Goal: Task Accomplishment & Management: Complete application form

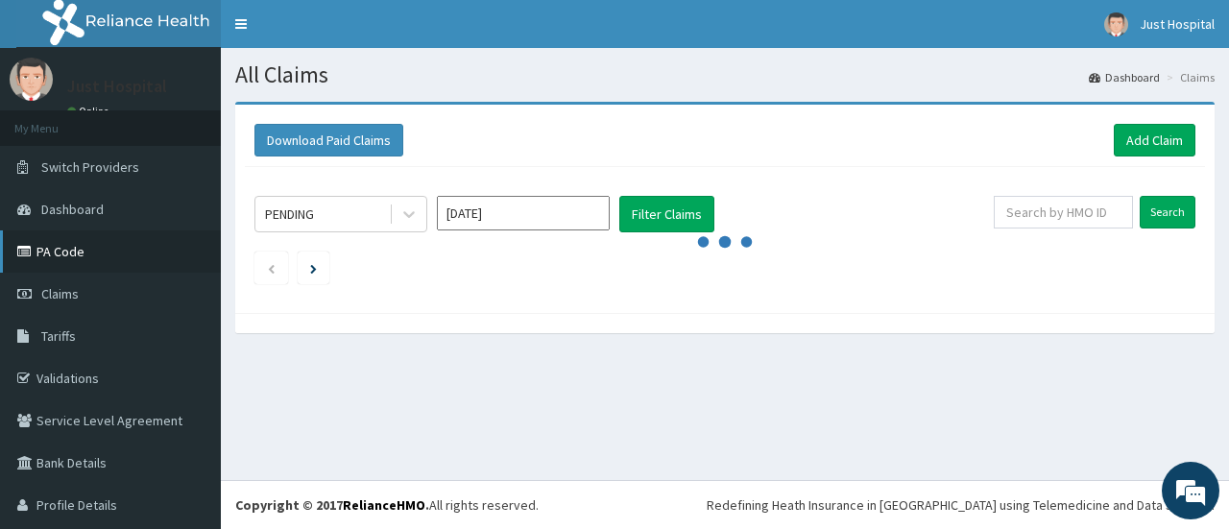
click at [171, 241] on link "PA Code" at bounding box center [110, 251] width 221 height 42
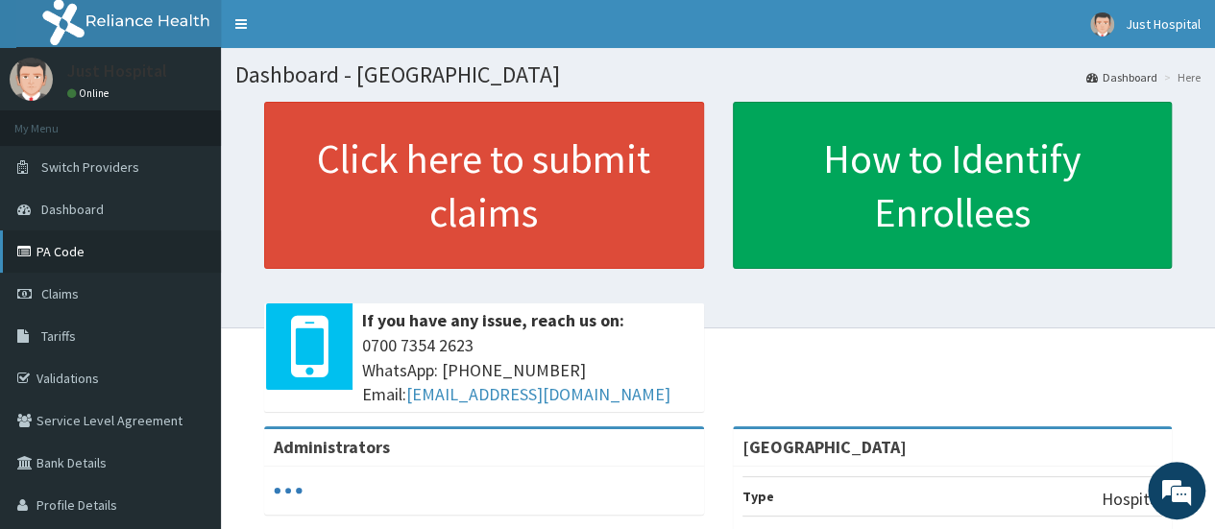
click at [77, 243] on link "PA Code" at bounding box center [110, 251] width 221 height 42
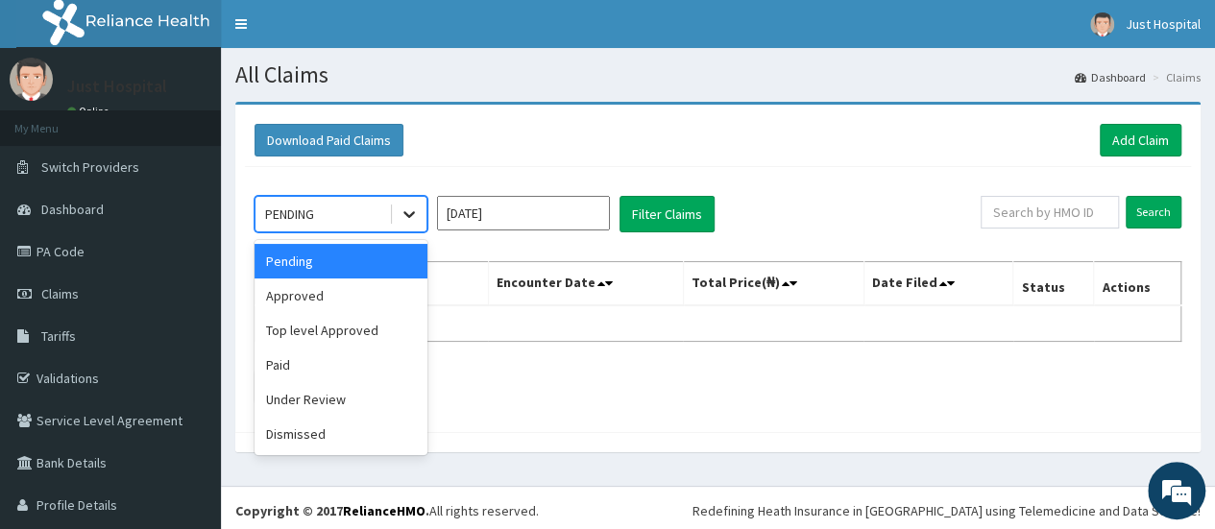
click at [417, 213] on icon at bounding box center [409, 214] width 19 height 19
click at [394, 391] on div "Under Review" at bounding box center [341, 399] width 173 height 35
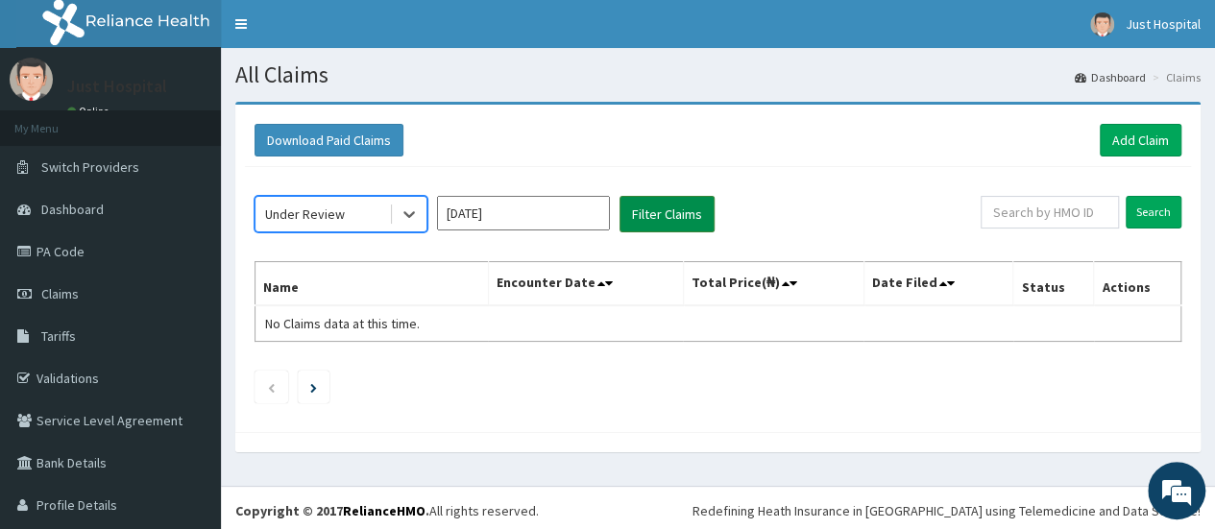
click at [709, 204] on button "Filter Claims" at bounding box center [666, 214] width 95 height 36
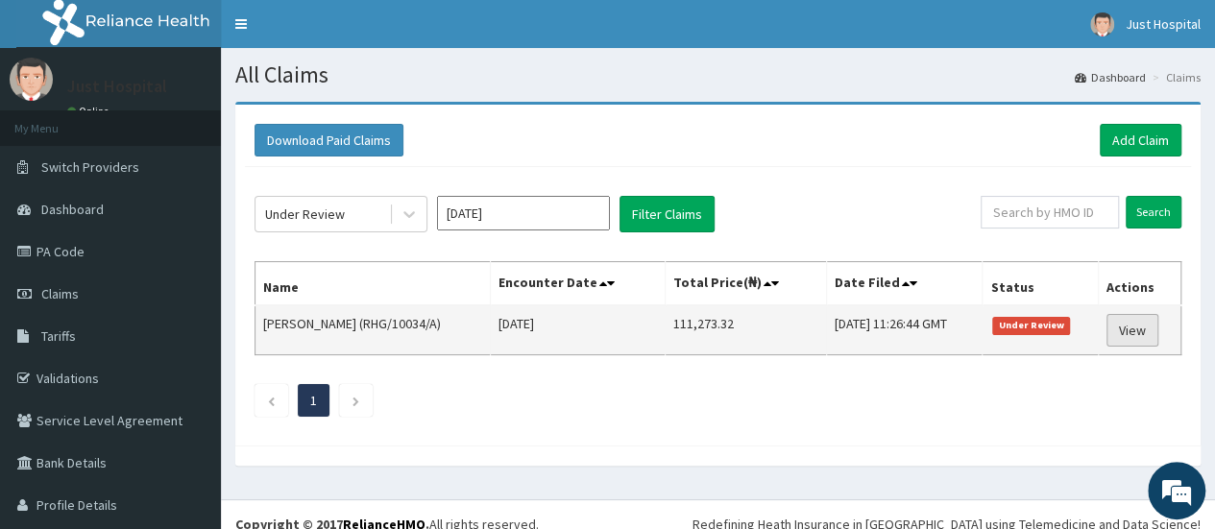
click at [1130, 337] on link "View" at bounding box center [1132, 330] width 52 height 33
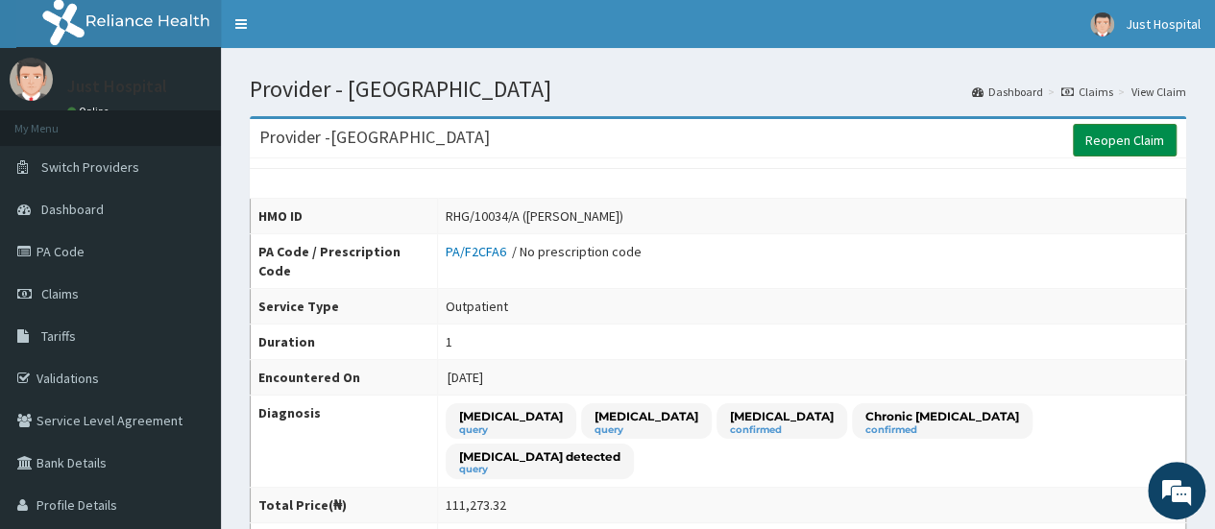
click at [1100, 135] on link "Reopen Claim" at bounding box center [1125, 140] width 104 height 33
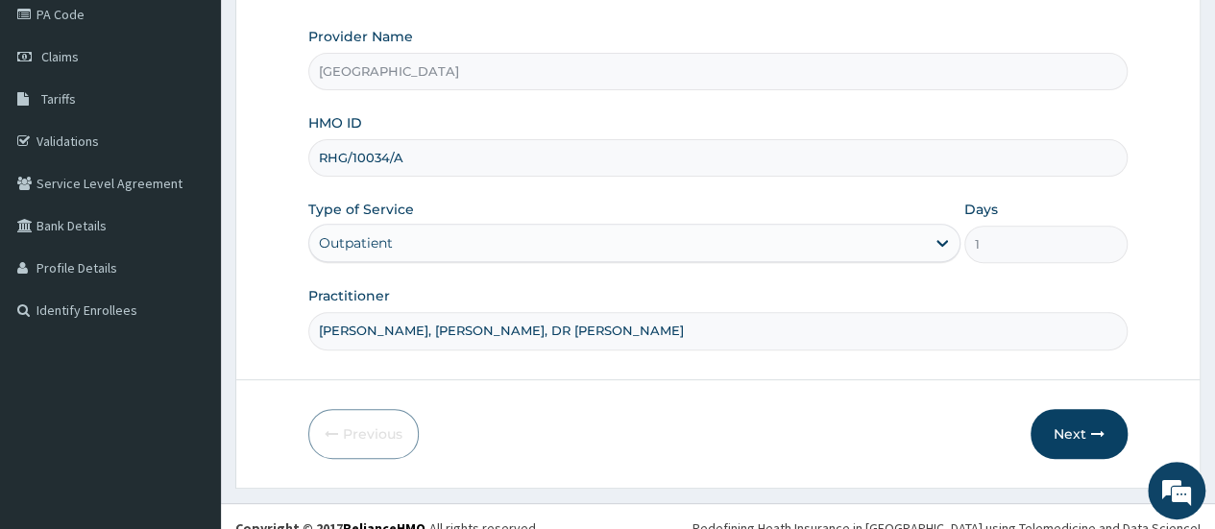
scroll to position [243, 0]
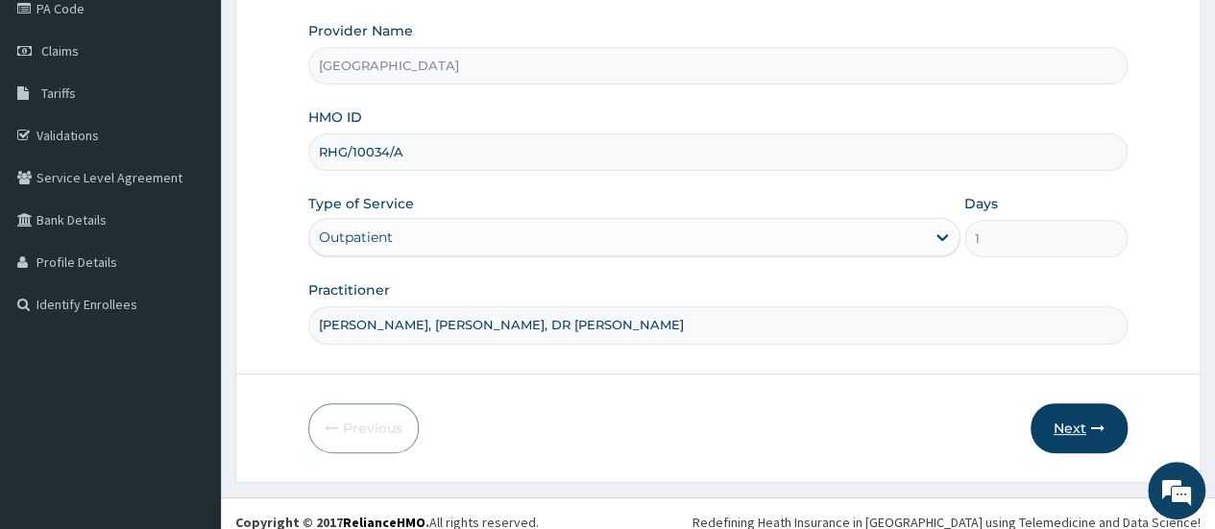
click at [1062, 406] on button "Next" at bounding box center [1079, 428] width 97 height 50
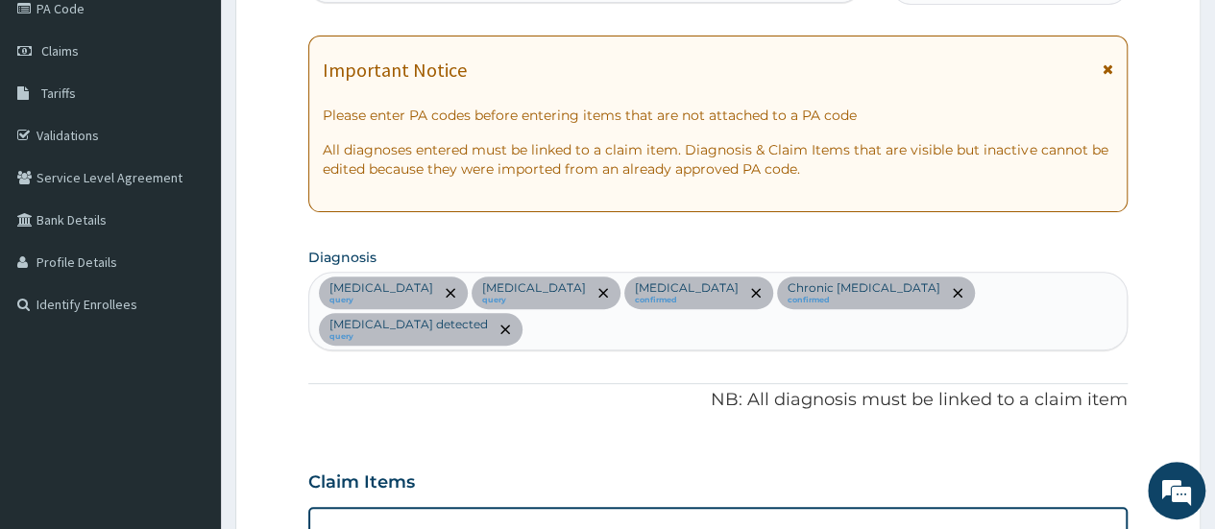
scroll to position [0, 0]
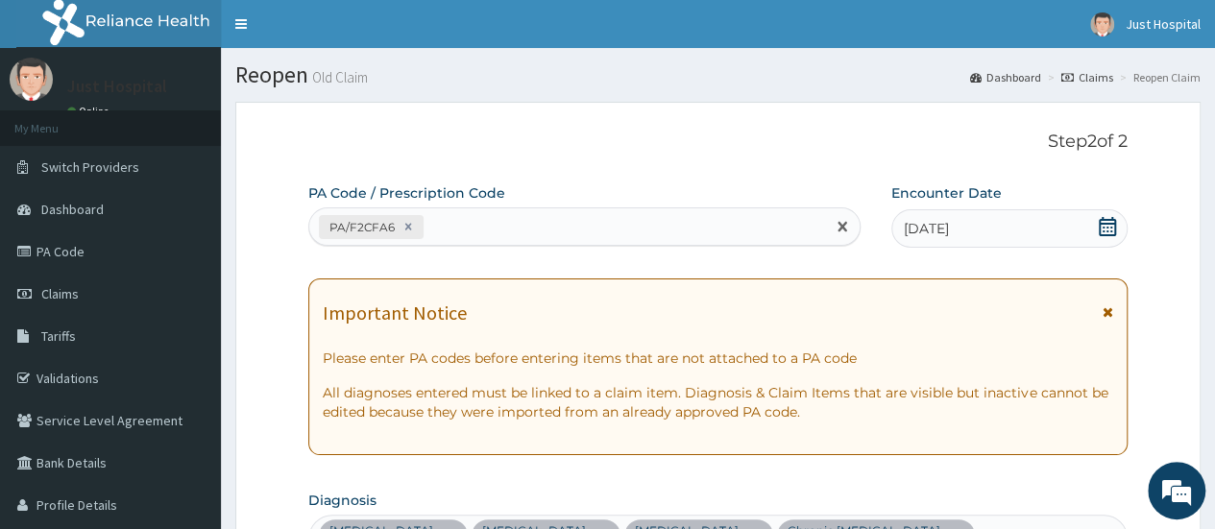
click at [507, 227] on div "PA/F2CFA6" at bounding box center [566, 227] width 515 height 32
paste input "PA/2663E7"
type input "PA/2663E7"
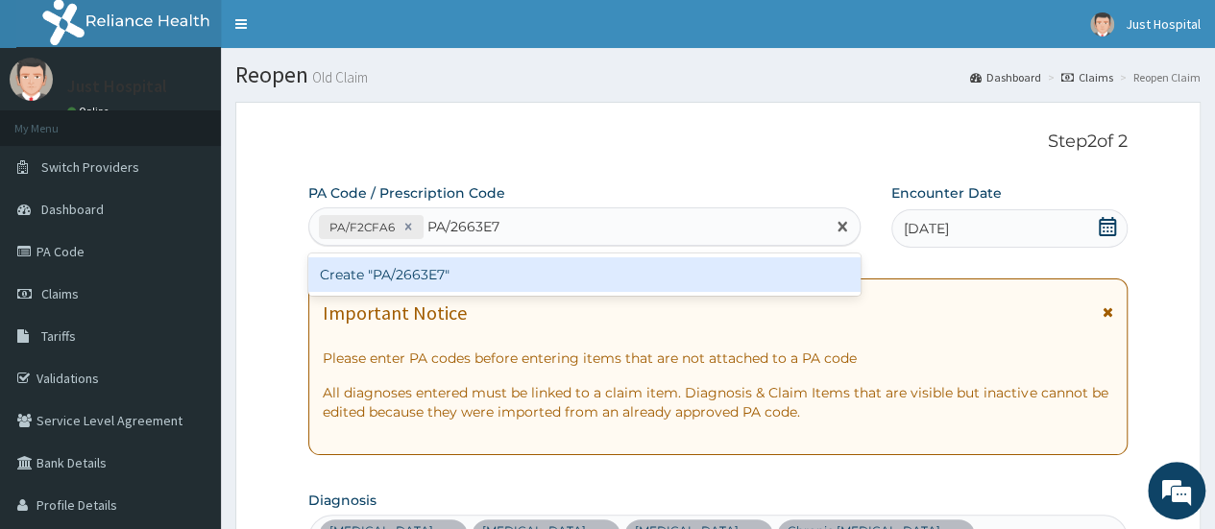
click at [503, 270] on div "Create "PA/2663E7"" at bounding box center [583, 274] width 551 height 35
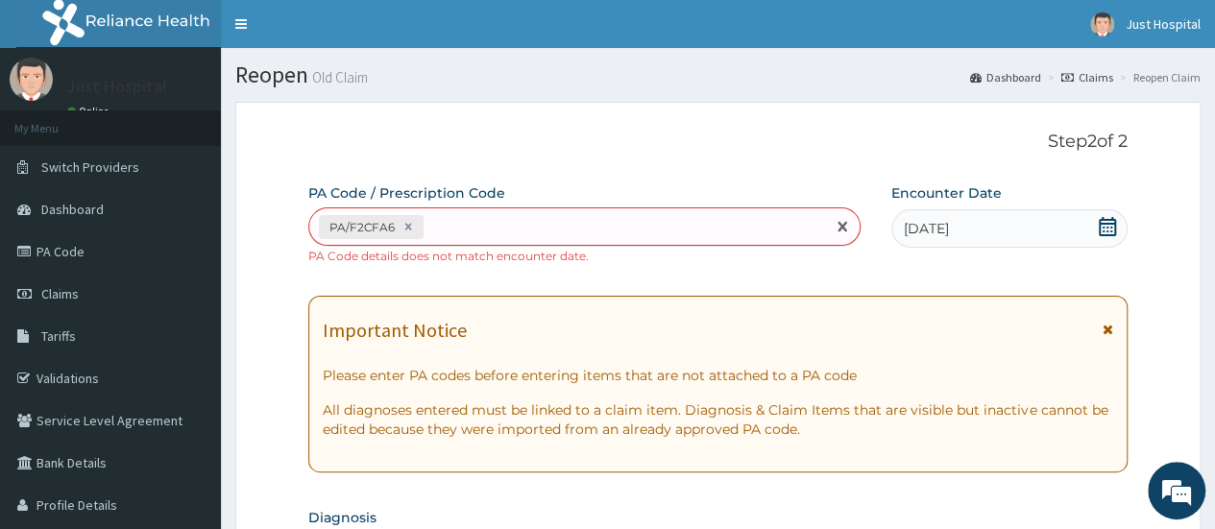
click at [598, 214] on div "PA/F2CFA6" at bounding box center [566, 227] width 515 height 32
paste input "PA/2663E7"
type input "PA/2663E7"
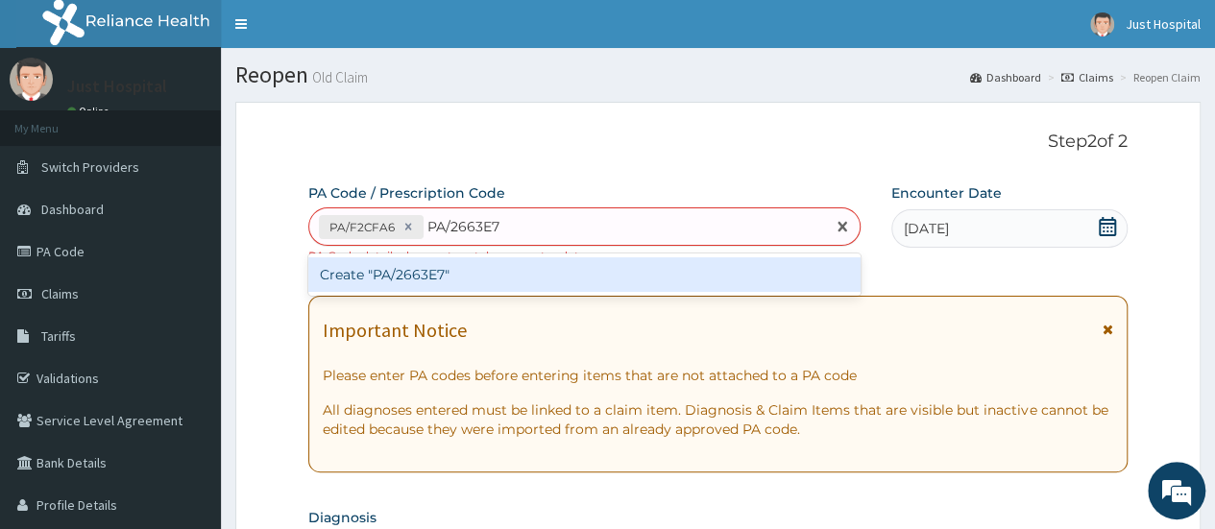
click at [505, 289] on div "Create "PA/2663E7"" at bounding box center [583, 274] width 551 height 35
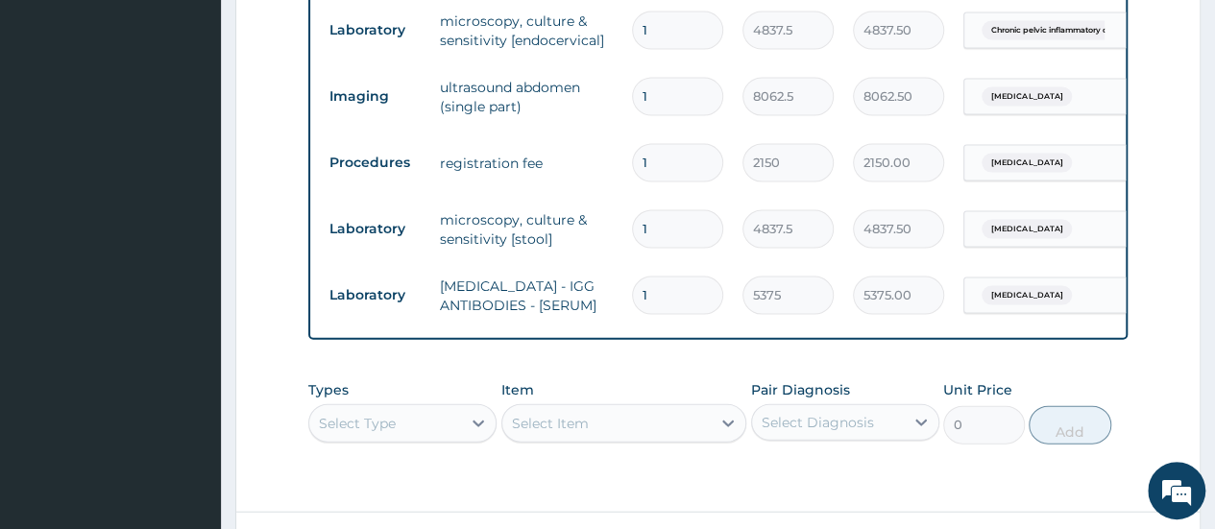
scroll to position [0, 144]
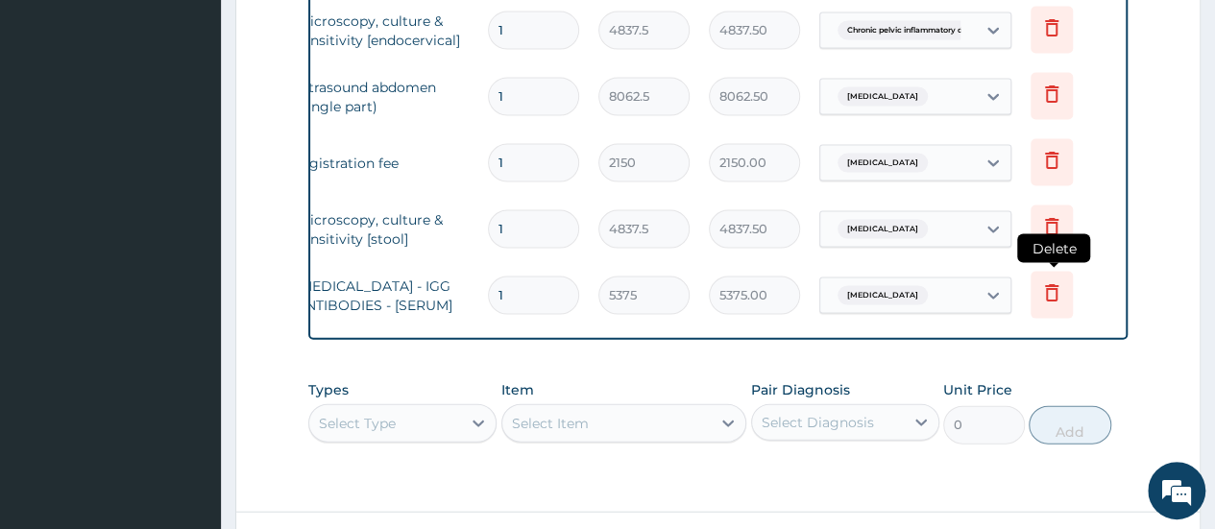
click at [1055, 281] on icon at bounding box center [1051, 292] width 23 height 23
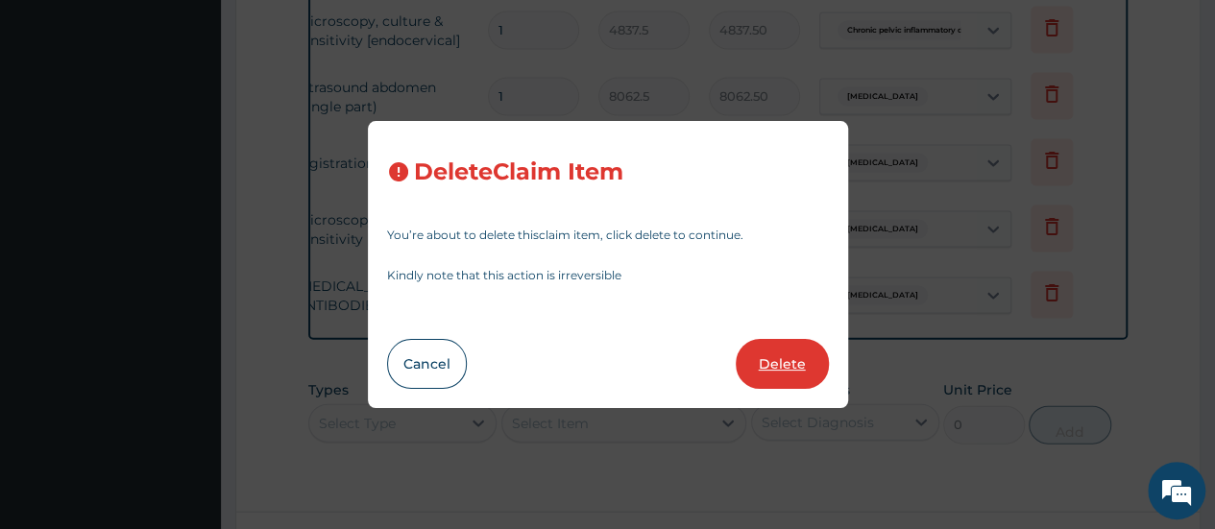
click at [788, 364] on button "Delete" at bounding box center [782, 364] width 93 height 50
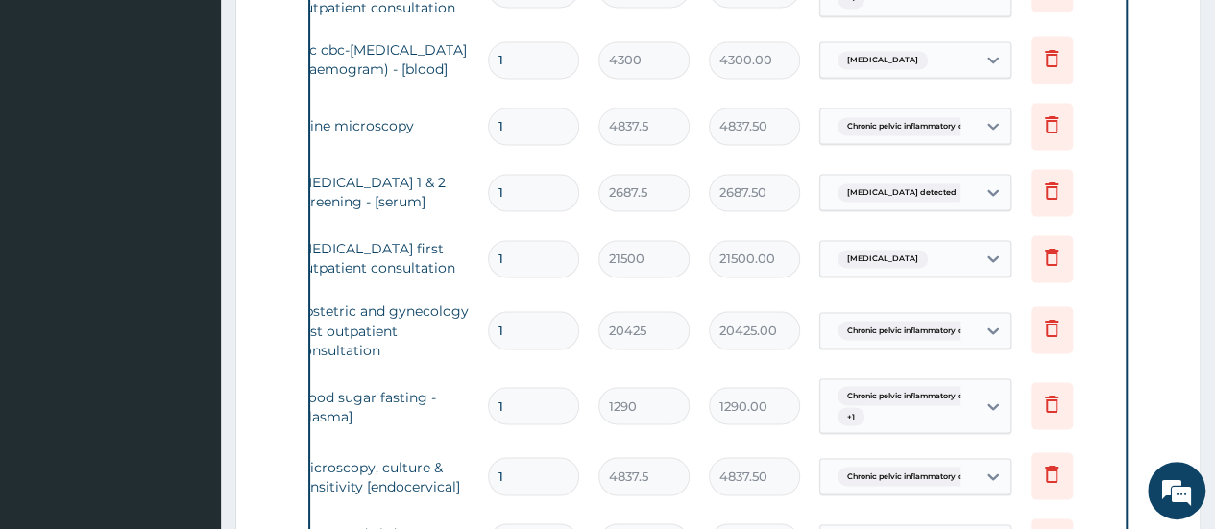
scroll to position [2012, 0]
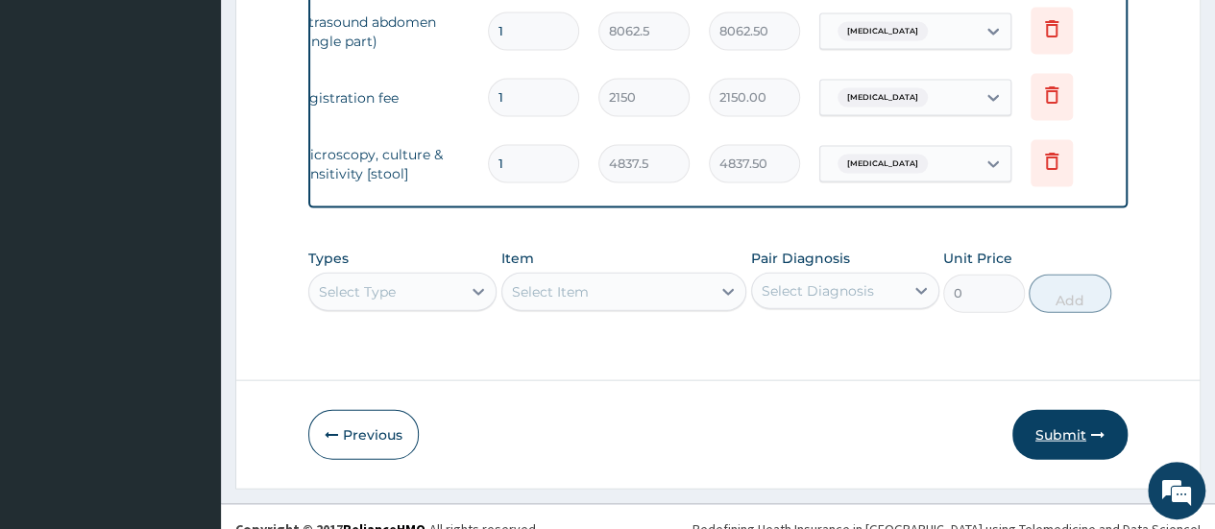
click at [1041, 410] on button "Submit" at bounding box center [1069, 435] width 115 height 50
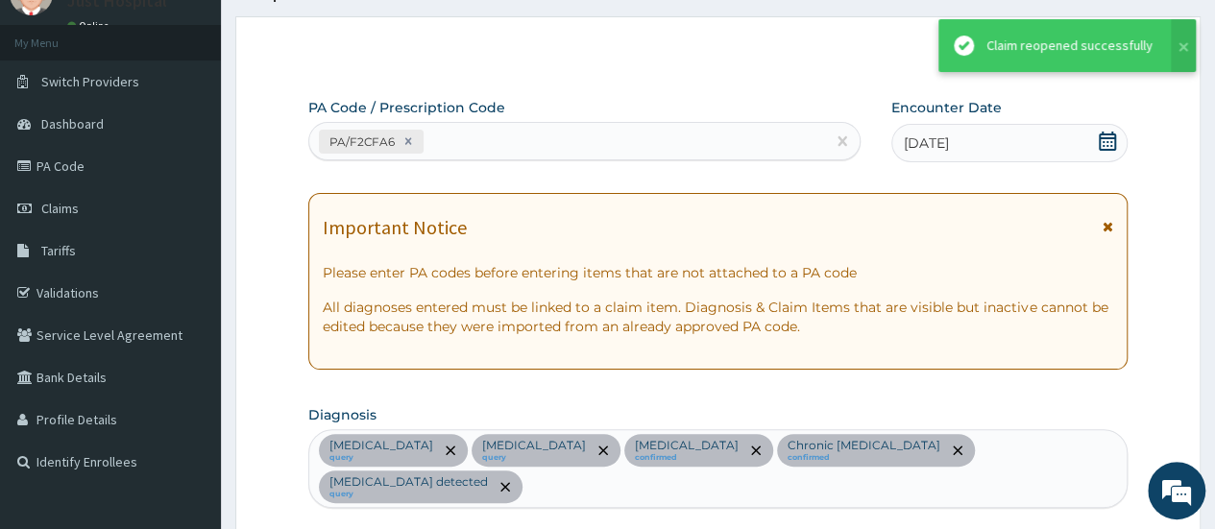
scroll to position [1995, 0]
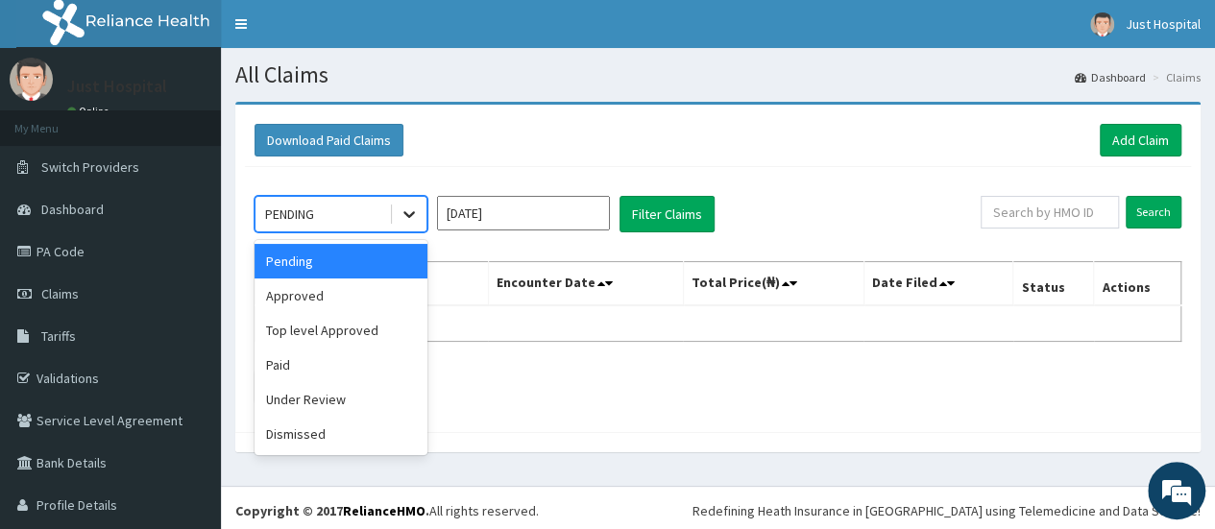
click at [398, 207] on div at bounding box center [409, 214] width 35 height 35
click at [296, 408] on div "Under Review" at bounding box center [341, 399] width 173 height 35
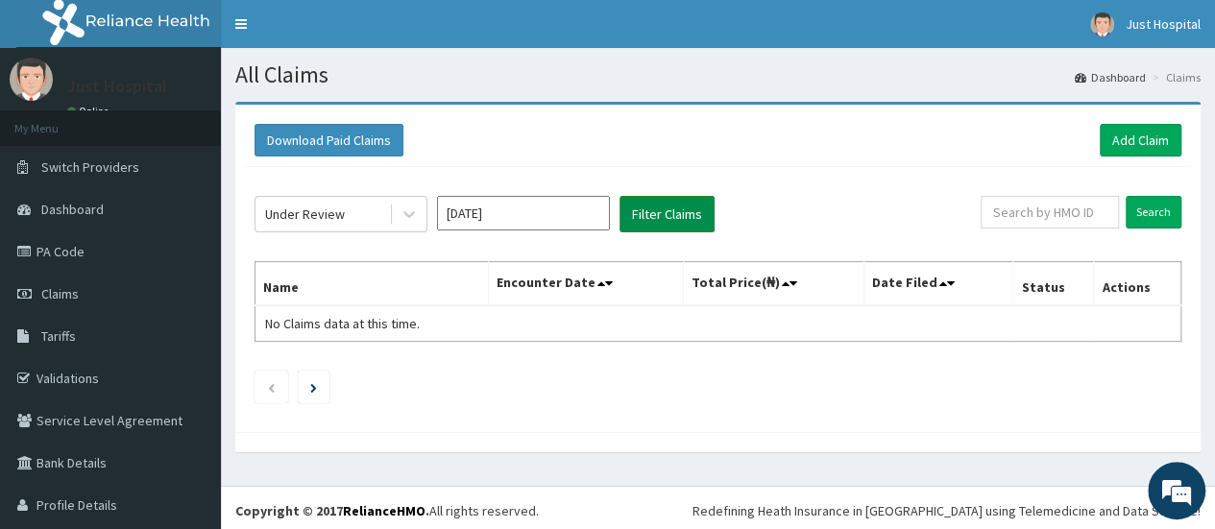
click at [650, 206] on button "Filter Claims" at bounding box center [666, 214] width 95 height 36
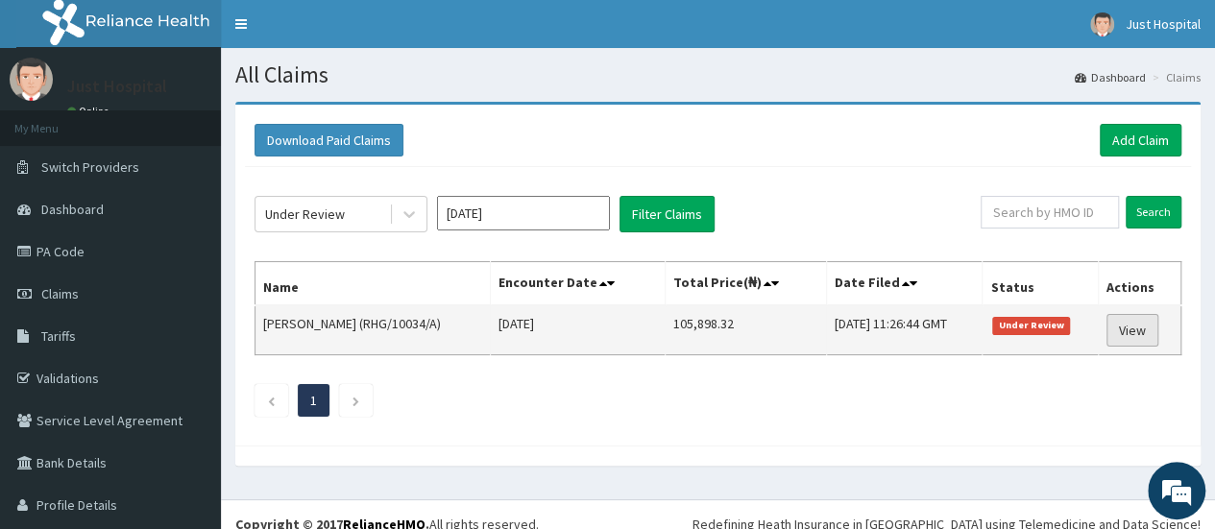
click at [1129, 331] on link "View" at bounding box center [1132, 330] width 52 height 33
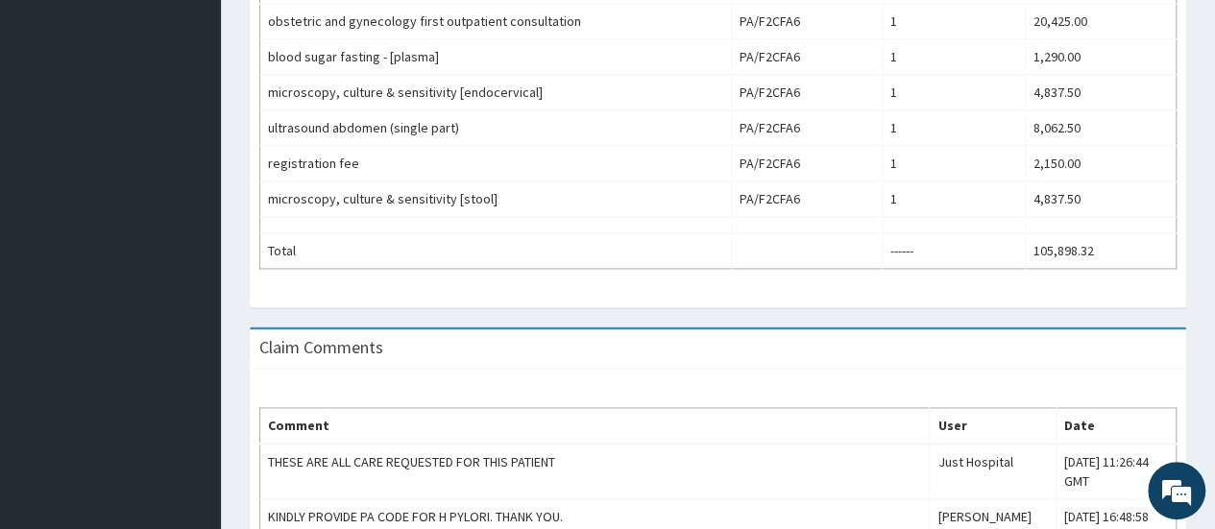
scroll to position [1343, 0]
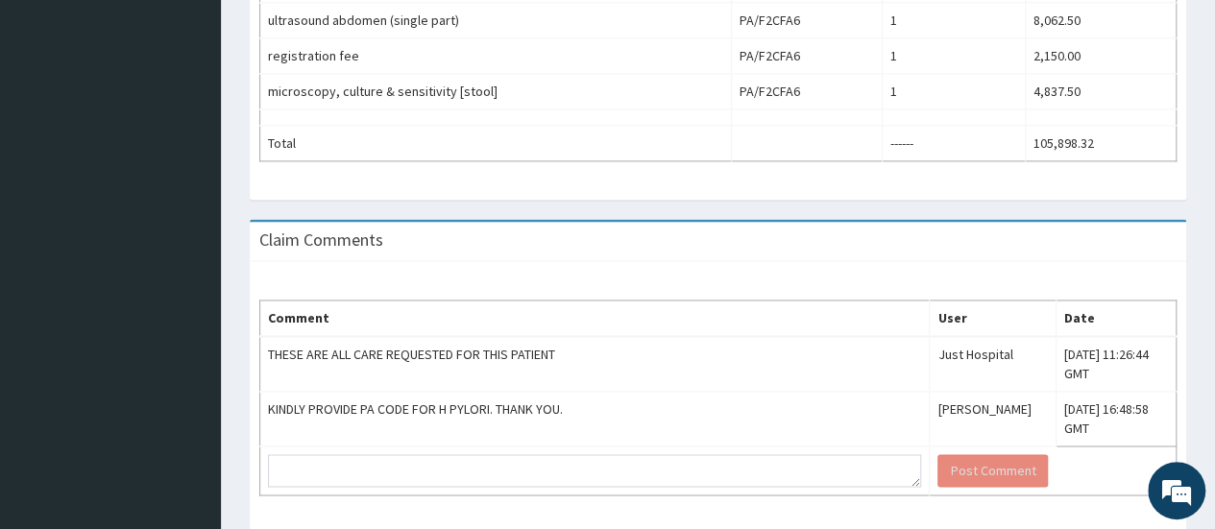
drag, startPoint x: 1218, startPoint y: 138, endPoint x: 1208, endPoint y: 574, distance: 436.1
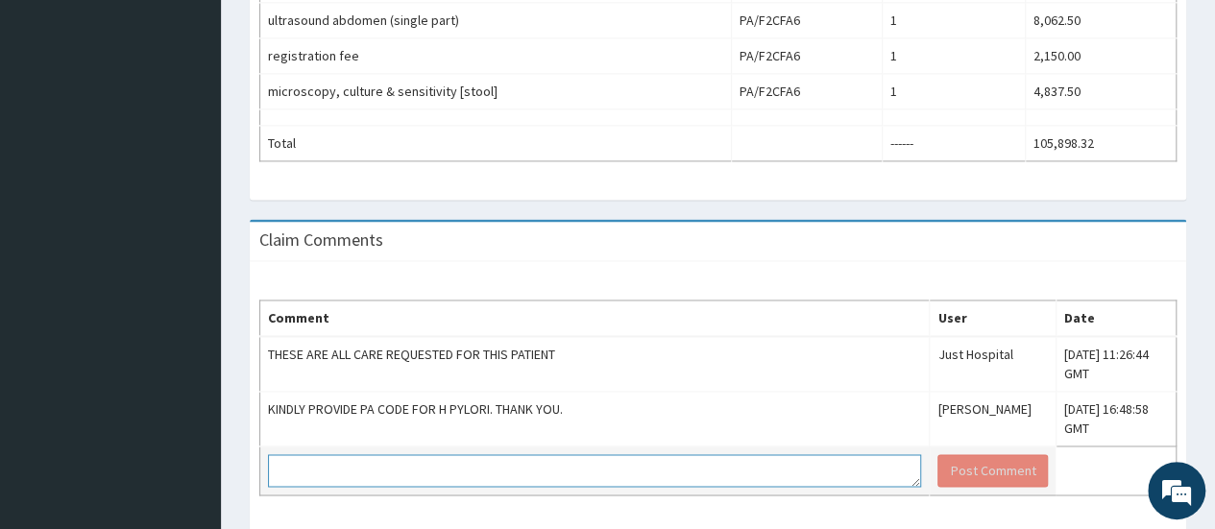
click at [626, 454] on textarea at bounding box center [594, 470] width 653 height 33
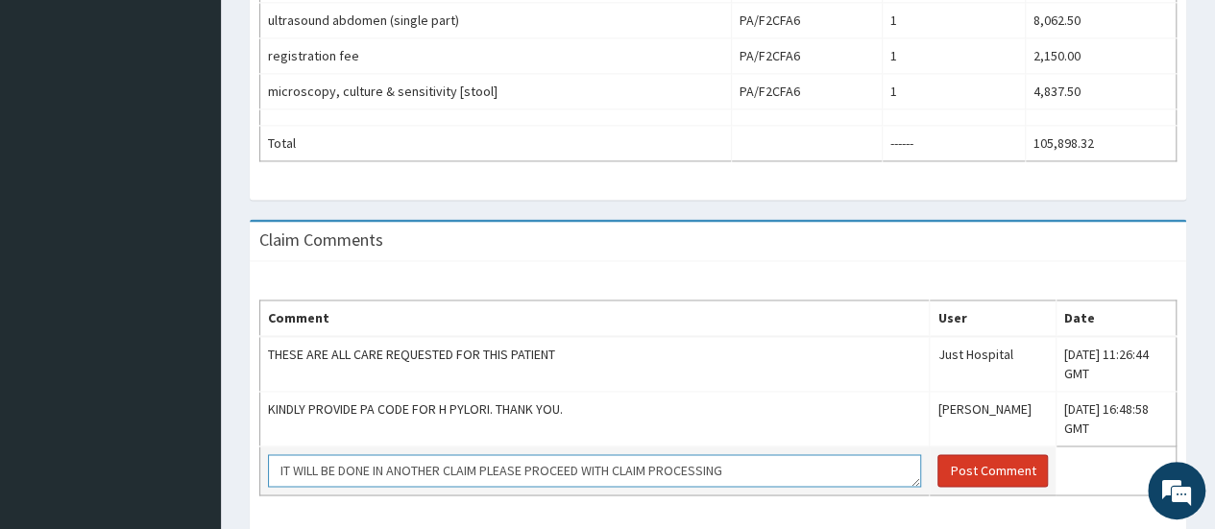
type textarea "IT WILL BE DONE IN ANOTHER CLAIM PLEASE PROCEED WITH CLAIM PROCESSING"
click at [949, 454] on button "Post Comment" at bounding box center [992, 470] width 110 height 33
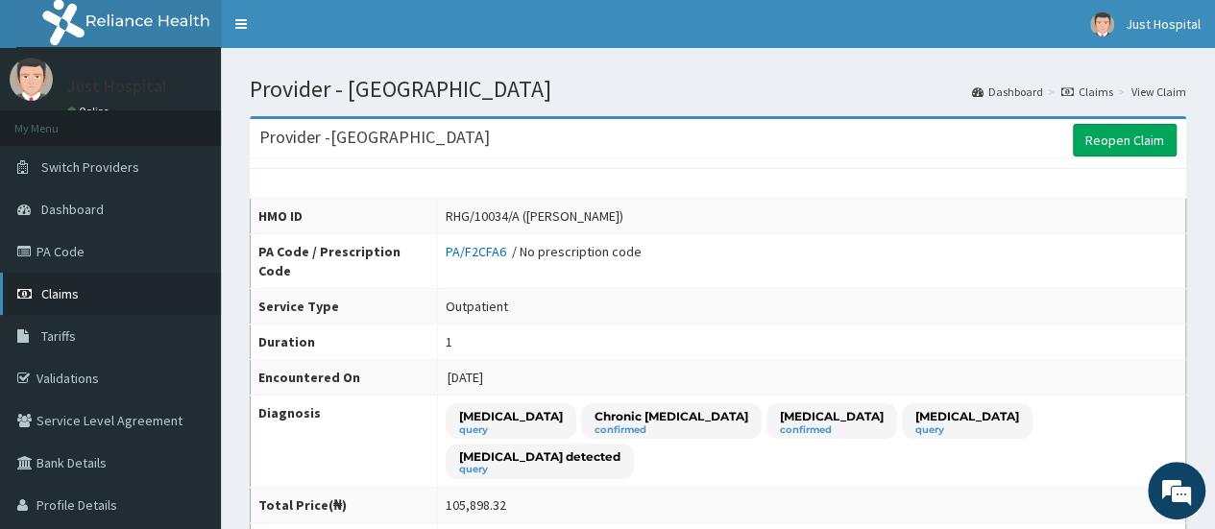
click at [111, 287] on link "Claims" at bounding box center [110, 294] width 221 height 42
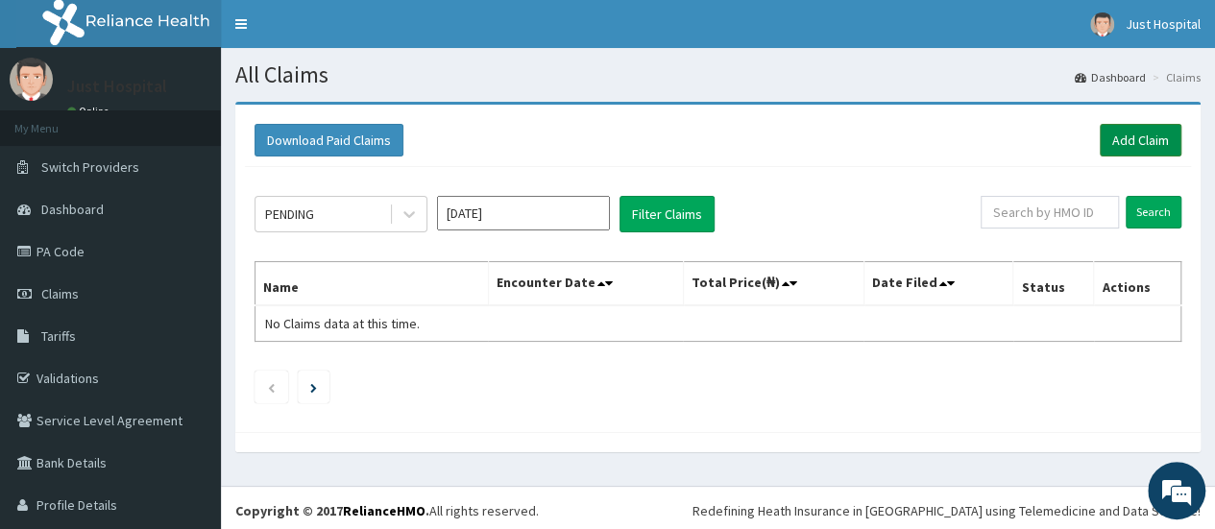
click at [1137, 137] on link "Add Claim" at bounding box center [1141, 140] width 82 height 33
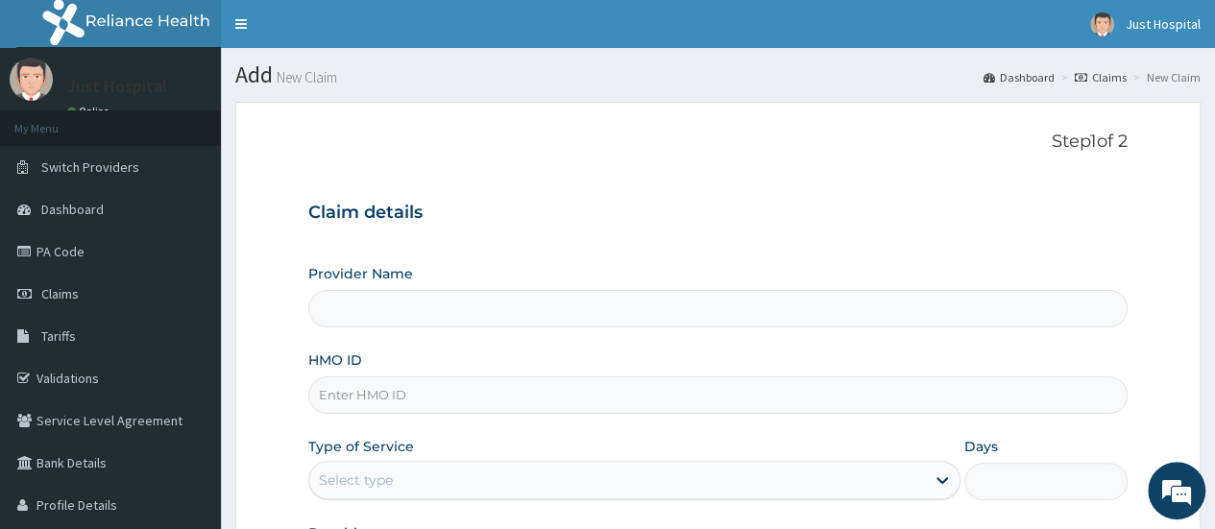
type input "[GEOGRAPHIC_DATA]"
click at [487, 400] on input "HMO ID" at bounding box center [717, 394] width 819 height 37
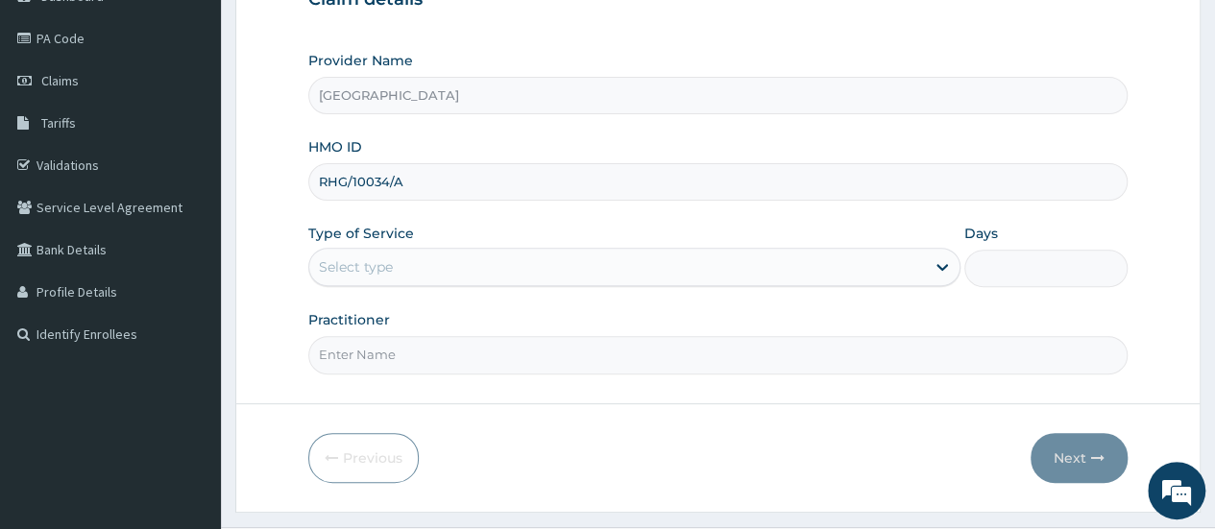
scroll to position [234, 0]
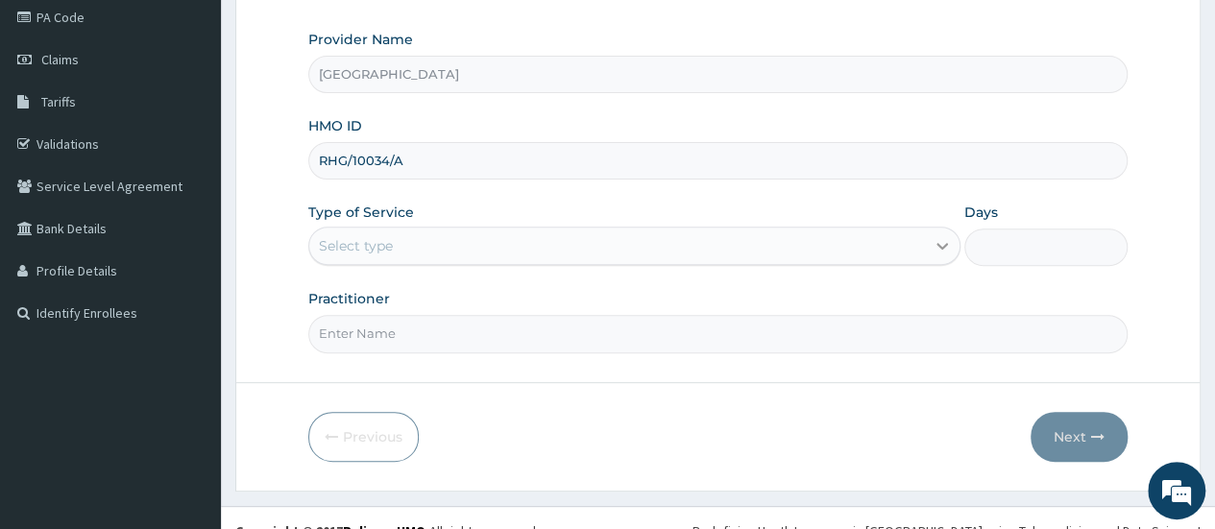
type input "RHG/10034/A"
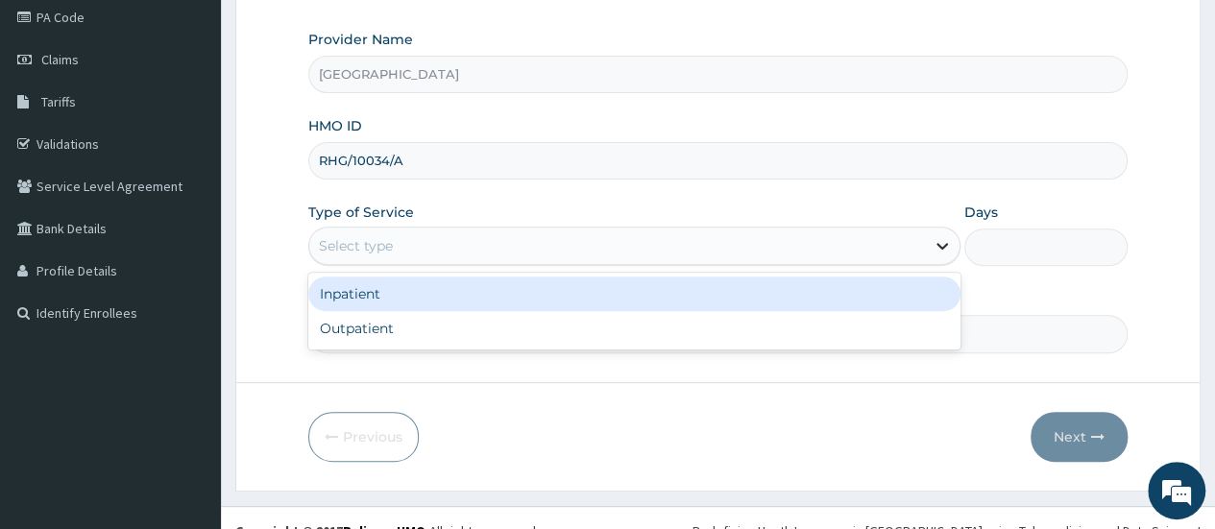
click at [943, 241] on icon at bounding box center [942, 245] width 19 height 19
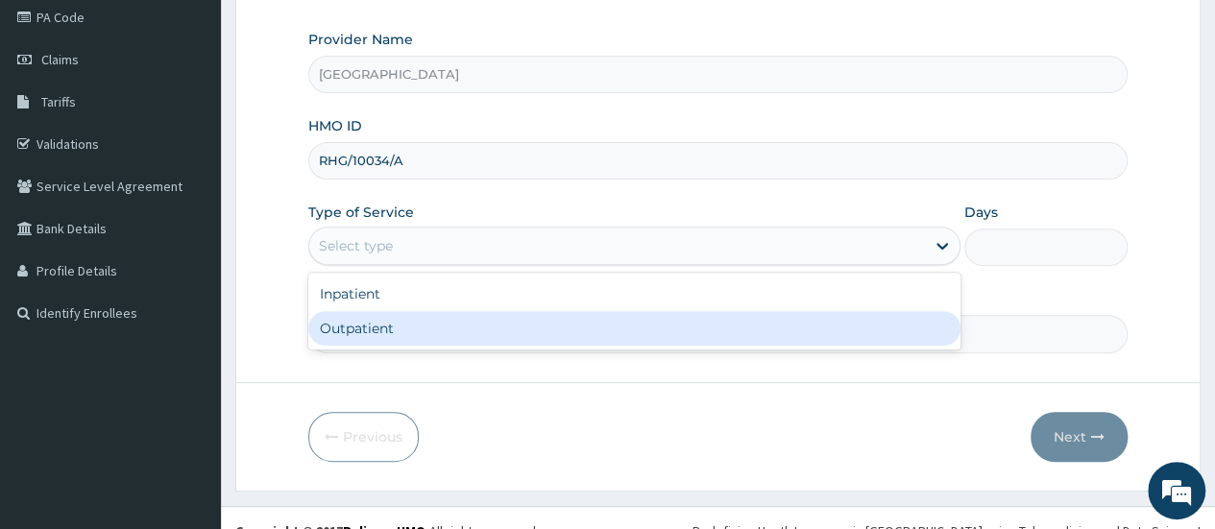
click at [802, 326] on div "Outpatient" at bounding box center [634, 328] width 652 height 35
type input "1"
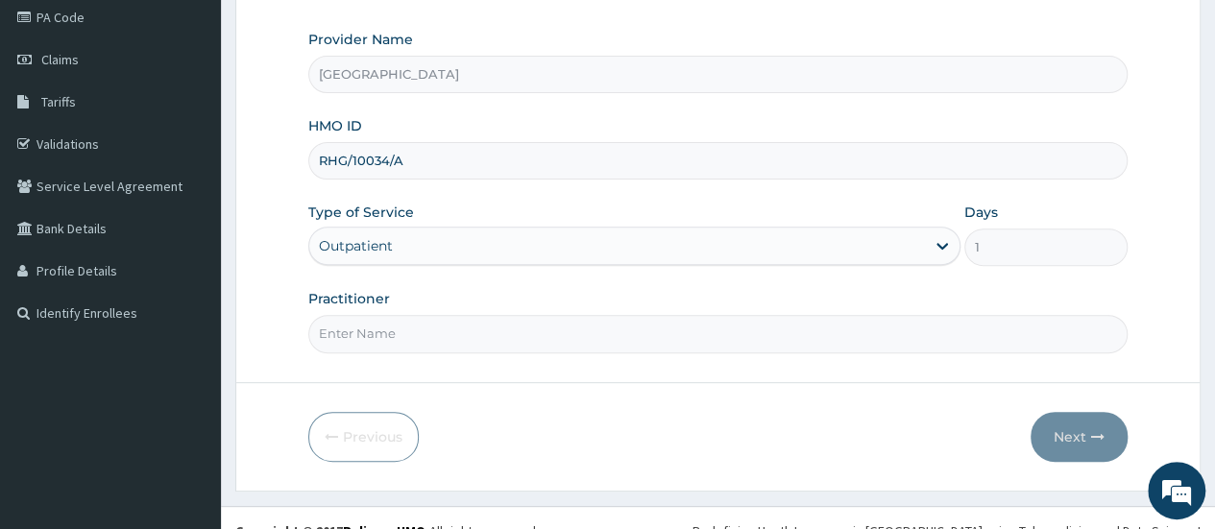
click at [697, 339] on input "Practitioner" at bounding box center [717, 333] width 819 height 37
type input "[PERSON_NAME]"
click at [1068, 452] on button "Next" at bounding box center [1079, 437] width 97 height 50
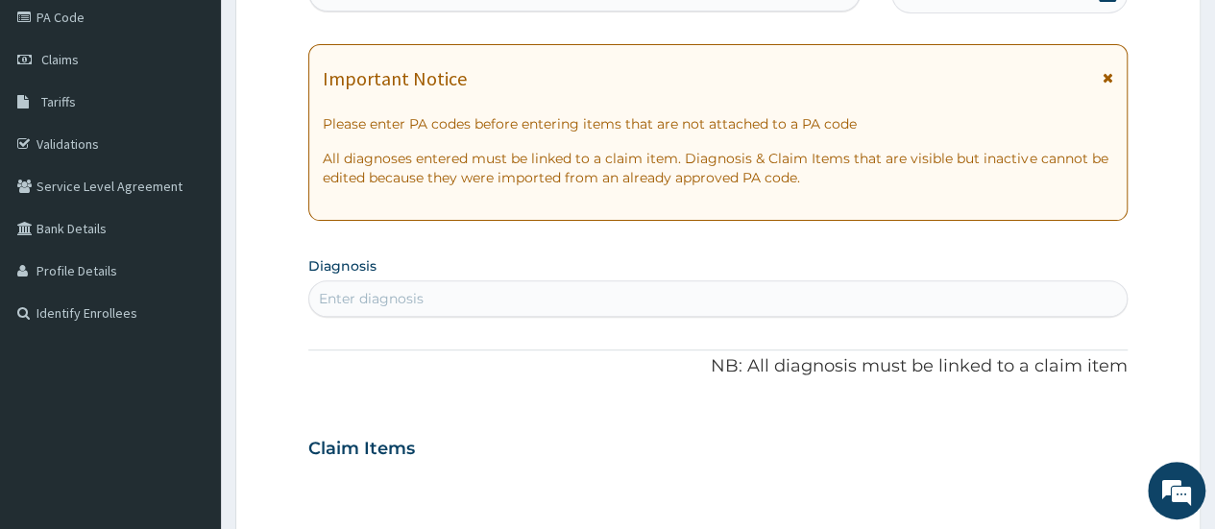
scroll to position [0, 0]
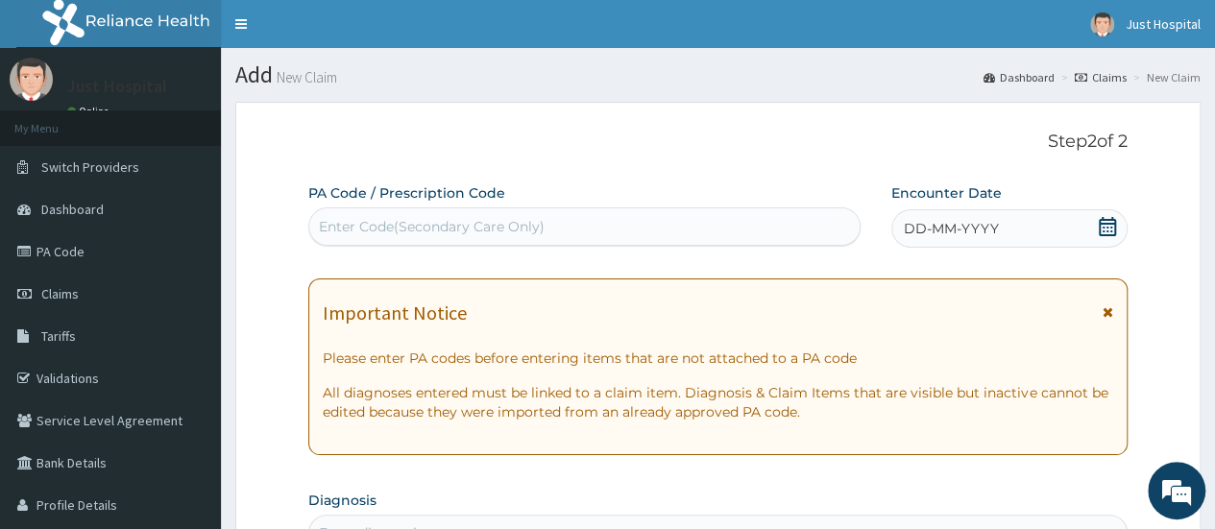
click at [594, 226] on div "Enter Code(Secondary Care Only)" at bounding box center [583, 226] width 549 height 31
paste input "PA/2663E7"
type input "PA/2663E7"
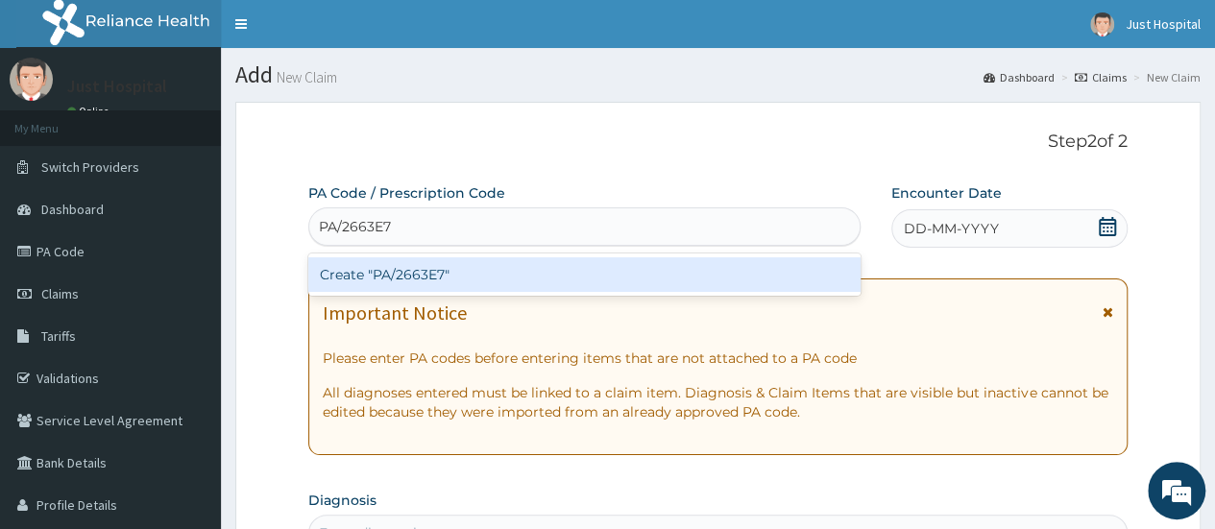
click at [557, 266] on div "Create "PA/2663E7"" at bounding box center [583, 274] width 551 height 35
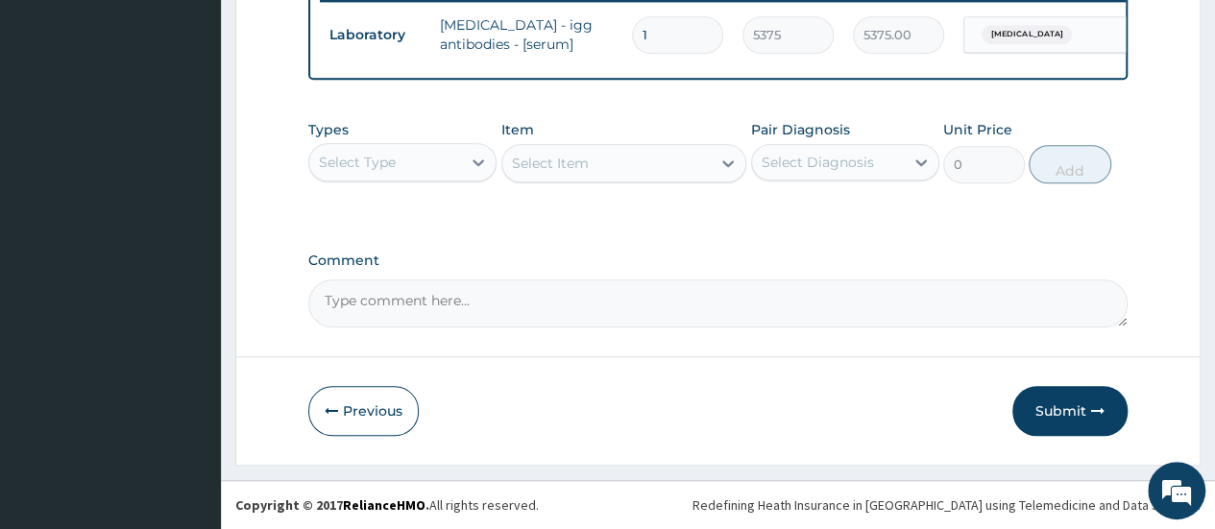
scroll to position [776, 0]
click at [757, 299] on textarea "Comment" at bounding box center [717, 303] width 819 height 48
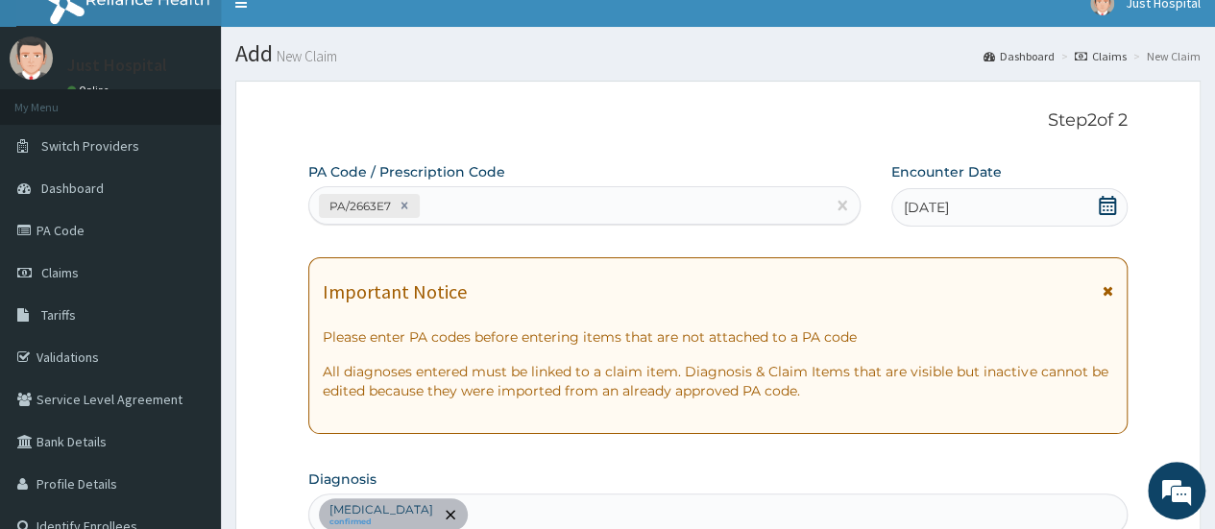
scroll to position [0, 0]
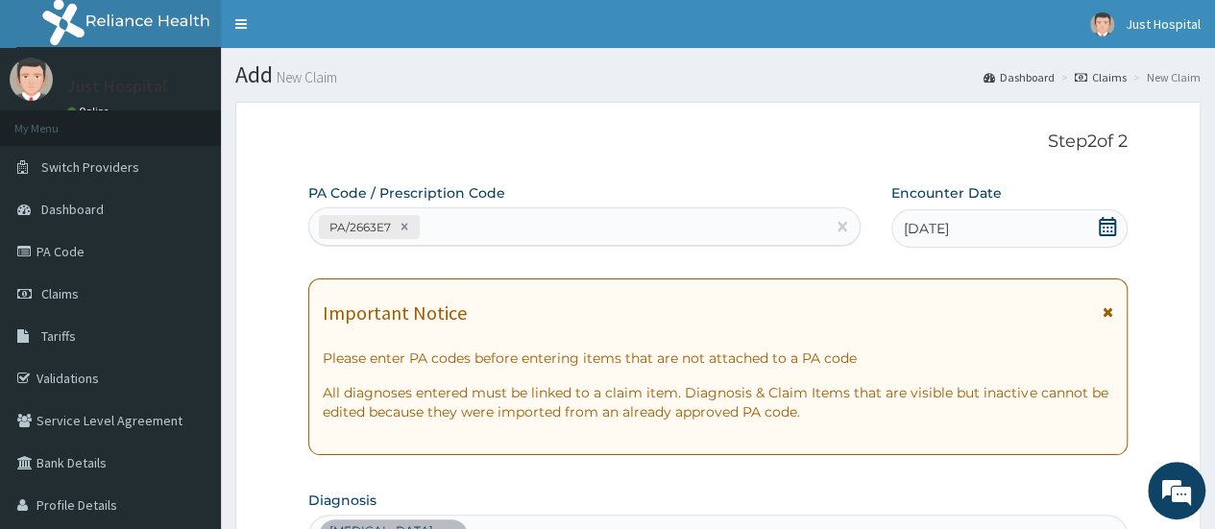
type textarea "THIS IS THE CLAIM MISSED ON LAST CLAIM SUBMITTED, IT WAS SUBMITTED WITH PA CODE"
click at [1008, 223] on div "[DATE]" at bounding box center [1009, 228] width 236 height 38
click at [1106, 226] on icon at bounding box center [1107, 226] width 17 height 19
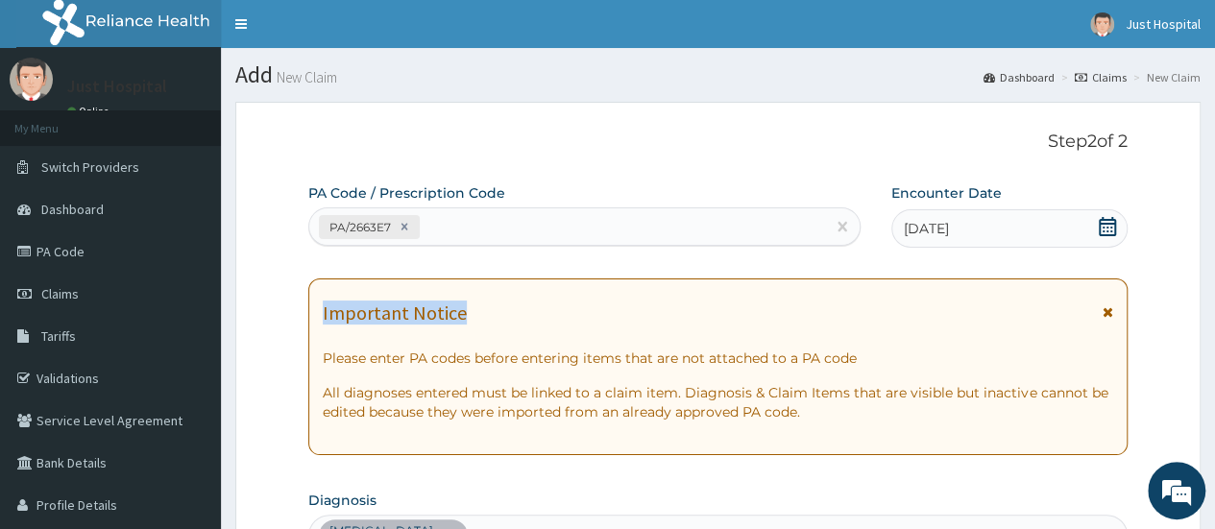
click at [1106, 226] on icon at bounding box center [1107, 226] width 17 height 19
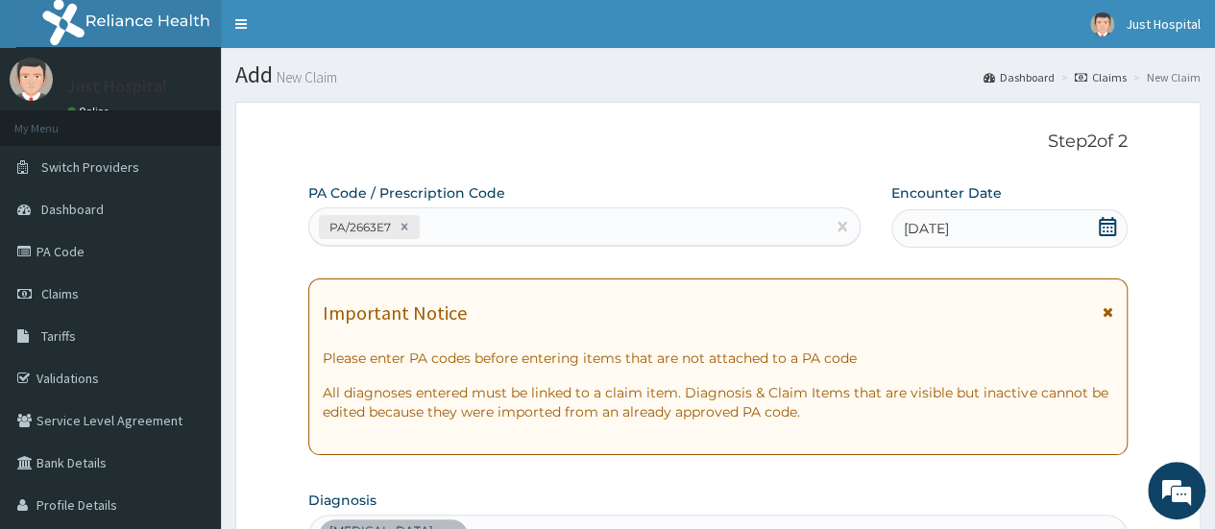
click at [1108, 239] on span at bounding box center [1107, 229] width 19 height 24
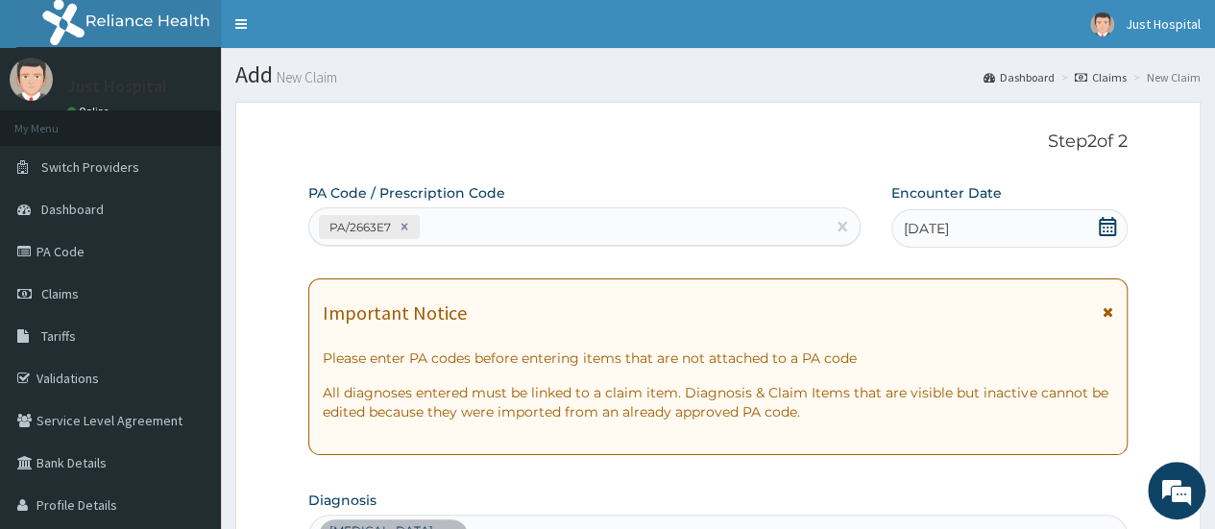
click at [1108, 239] on span at bounding box center [1107, 229] width 19 height 24
click at [1112, 235] on span at bounding box center [1107, 229] width 19 height 24
click at [1112, 235] on icon at bounding box center [1107, 226] width 17 height 19
drag, startPoint x: 1112, startPoint y: 235, endPoint x: 1226, endPoint y: 176, distance: 128.9
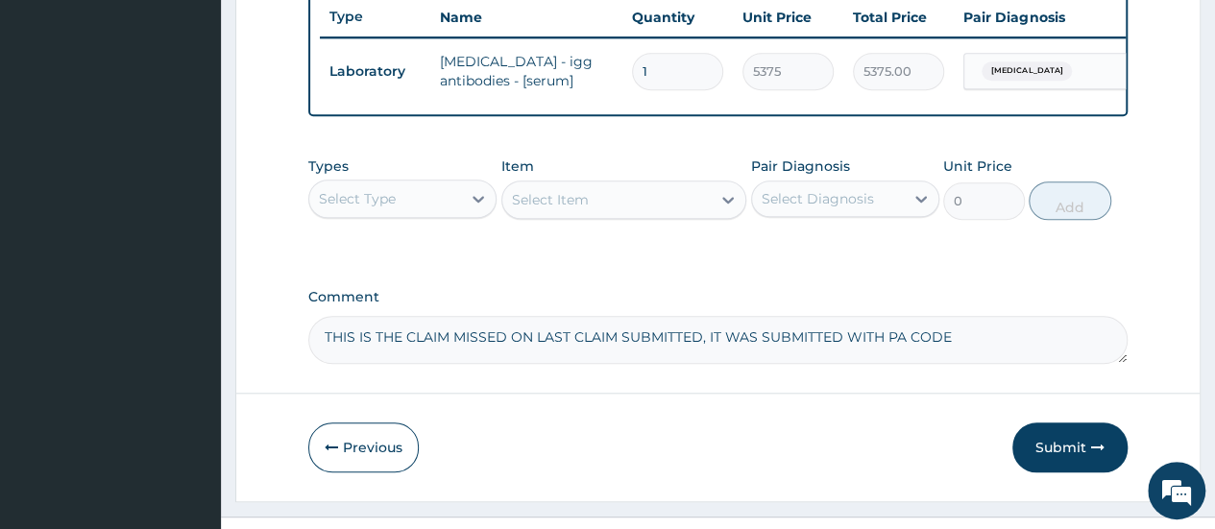
scroll to position [776, 0]
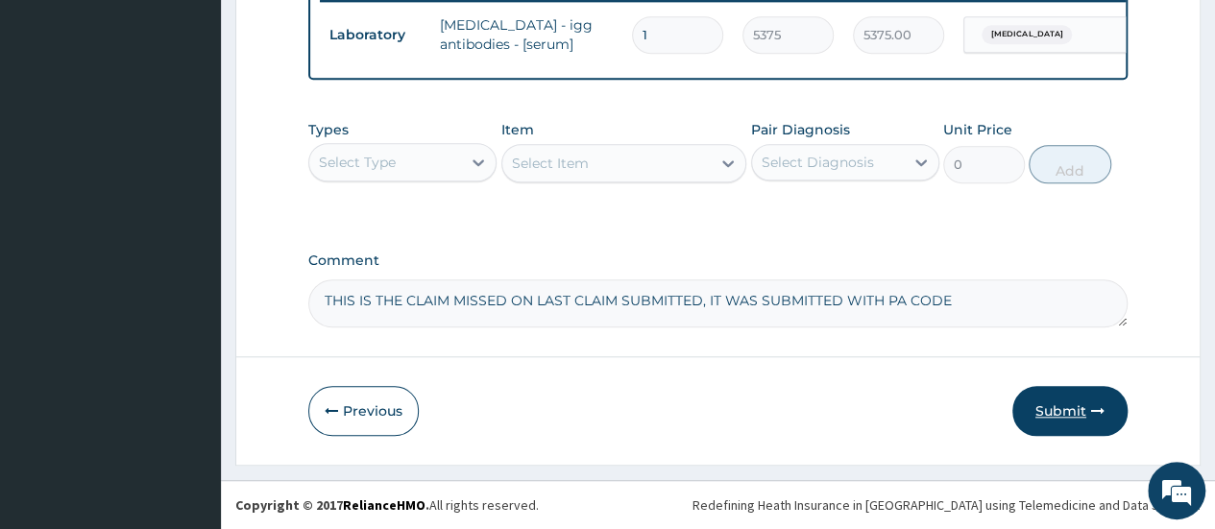
click at [1095, 410] on icon "button" at bounding box center [1097, 410] width 13 height 13
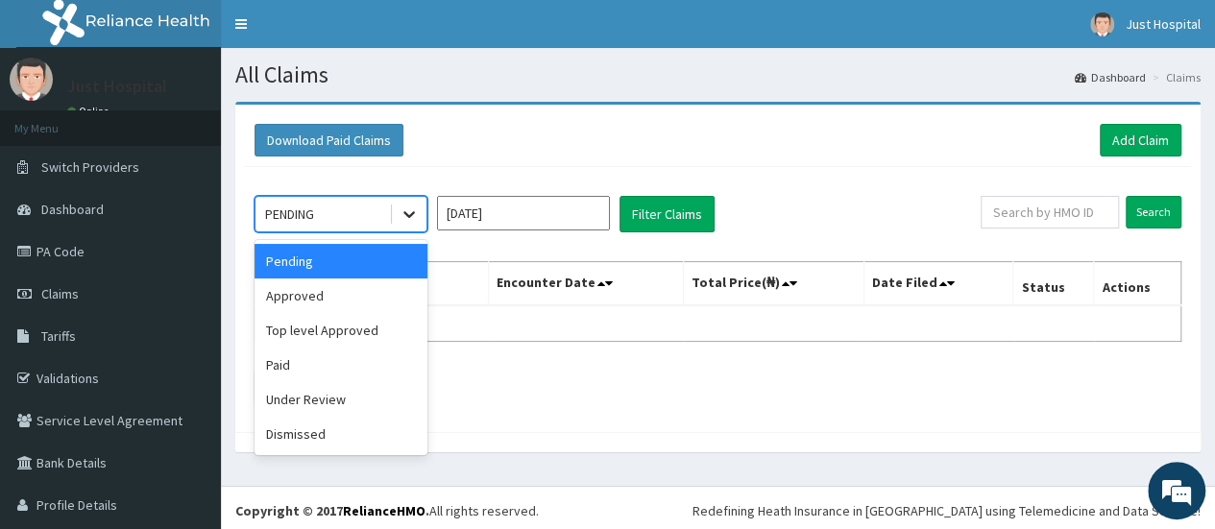
click at [407, 205] on icon at bounding box center [409, 214] width 19 height 19
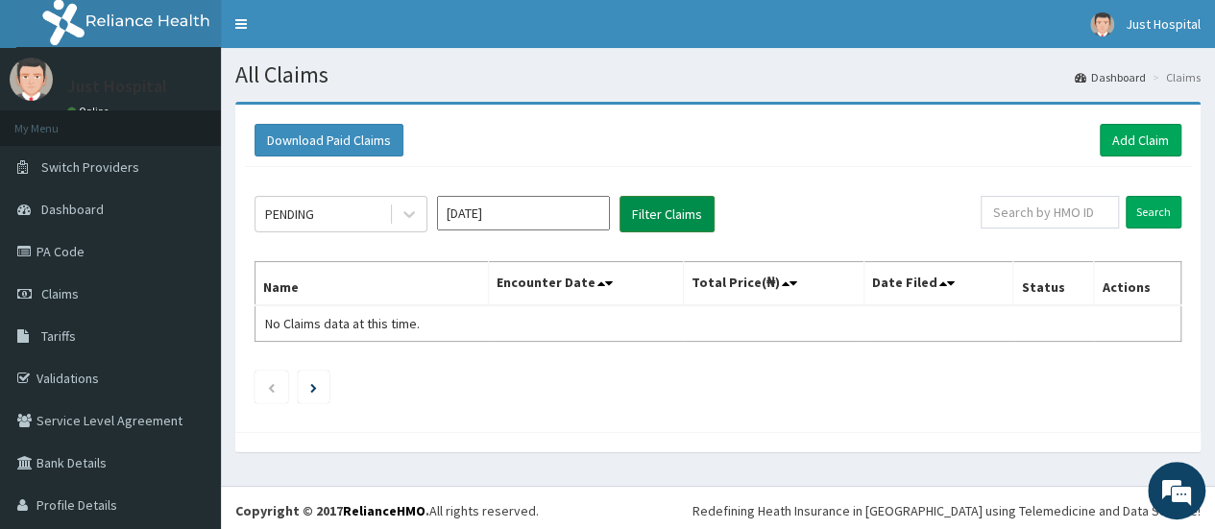
click at [643, 215] on button "Filter Claims" at bounding box center [666, 214] width 95 height 36
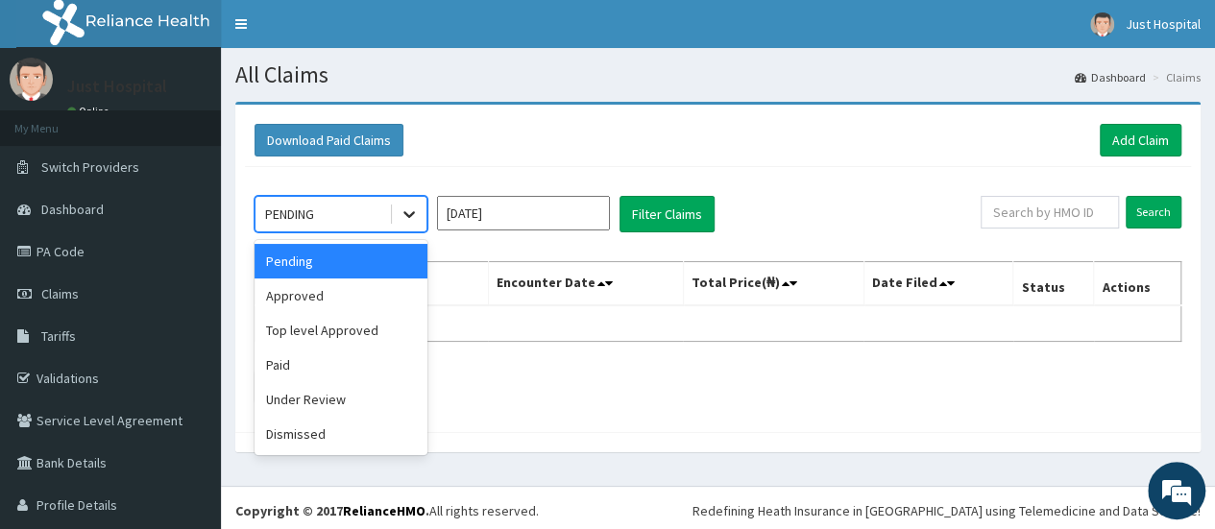
click at [400, 213] on icon at bounding box center [409, 214] width 19 height 19
click at [394, 280] on div "Approved" at bounding box center [341, 296] width 173 height 35
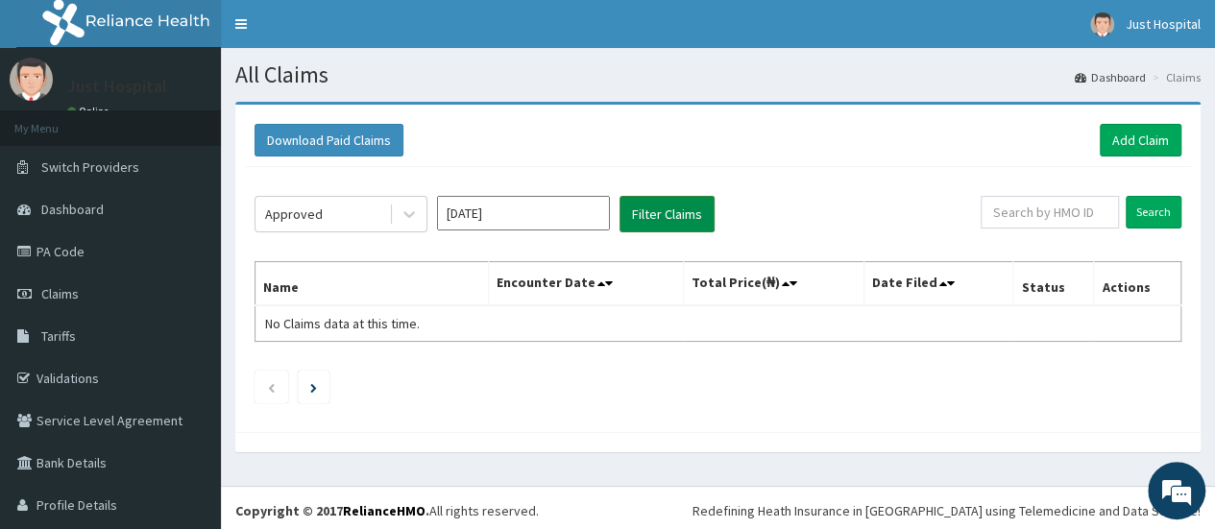
click at [621, 220] on button "Filter Claims" at bounding box center [666, 214] width 95 height 36
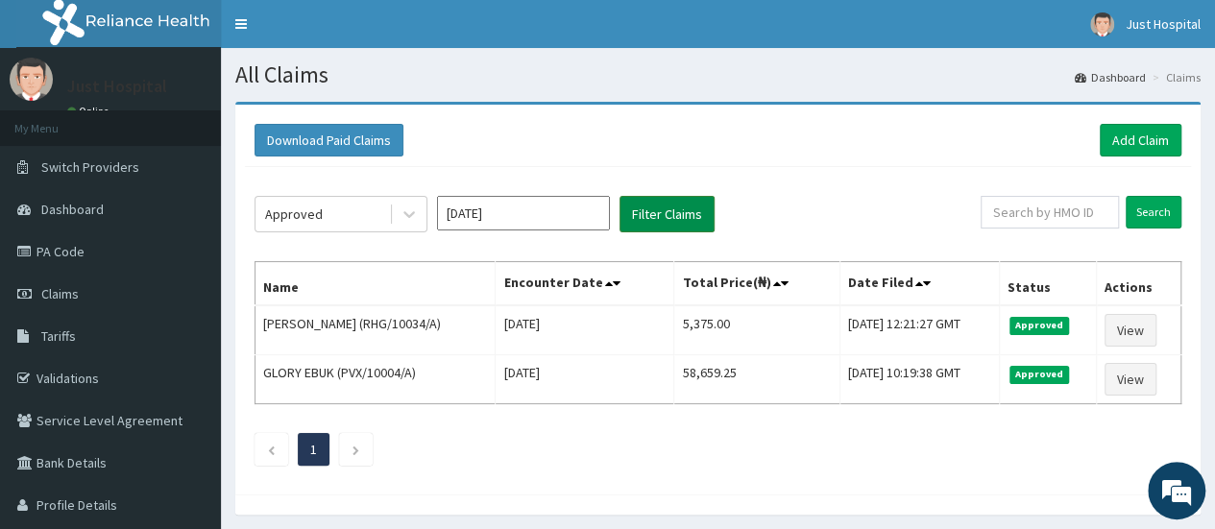
click at [621, 220] on button "Filter Claims" at bounding box center [666, 214] width 95 height 36
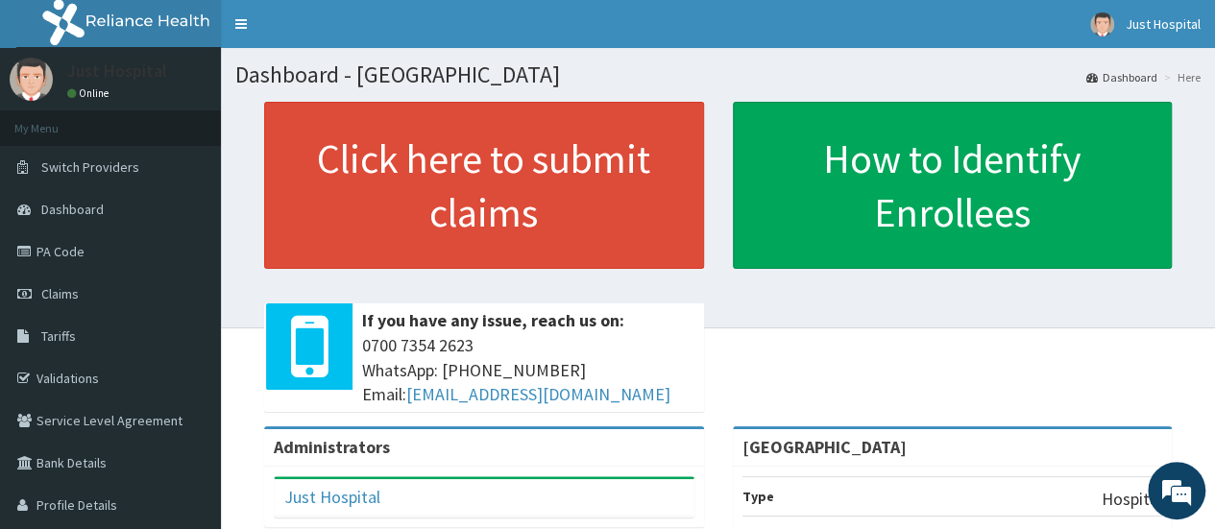
click at [239, 182] on div "Click here to submit claims If you have any issue, reach us on: [PHONE_NUMBER] …" at bounding box center [717, 264] width 965 height 325
click at [248, 9] on link "Toggle navigation" at bounding box center [241, 24] width 40 height 48
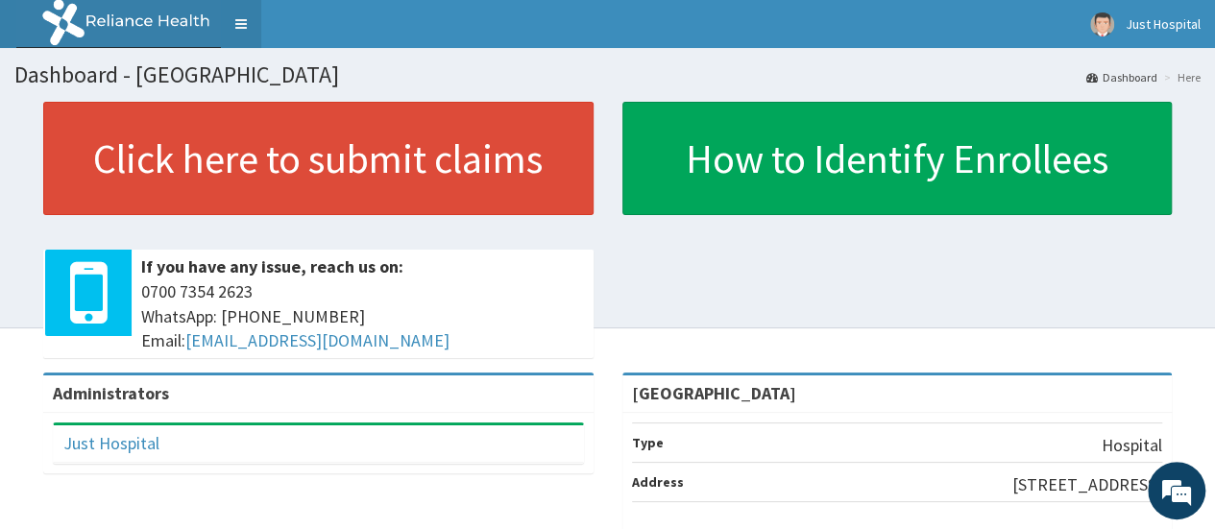
click at [248, 9] on link "Toggle navigation" at bounding box center [241, 24] width 40 height 48
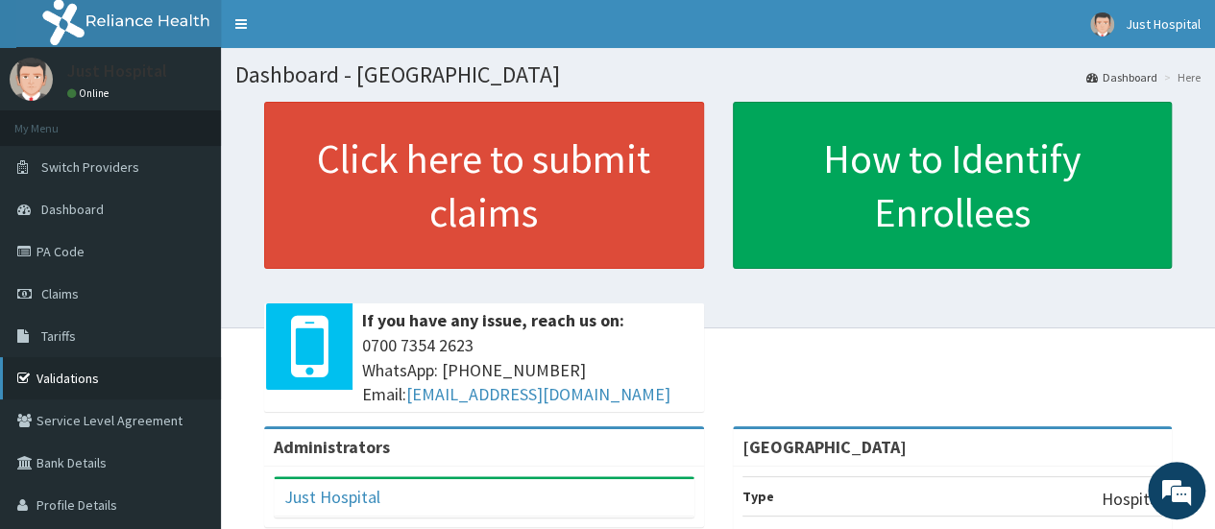
click at [132, 367] on link "Validations" at bounding box center [110, 378] width 221 height 42
